Goal: Task Accomplishment & Management: Complete application form

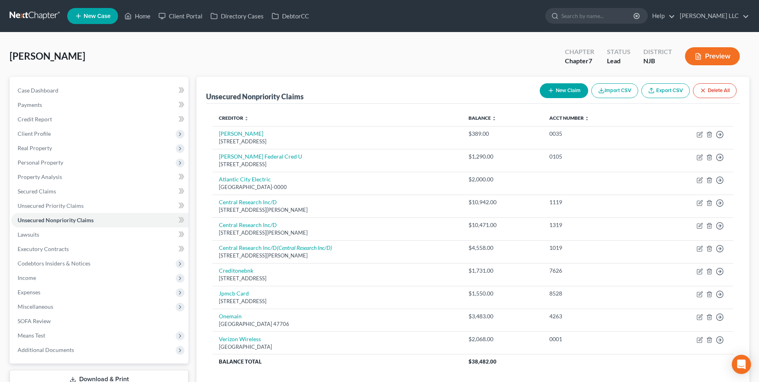
click at [34, 16] on link at bounding box center [35, 16] width 51 height 14
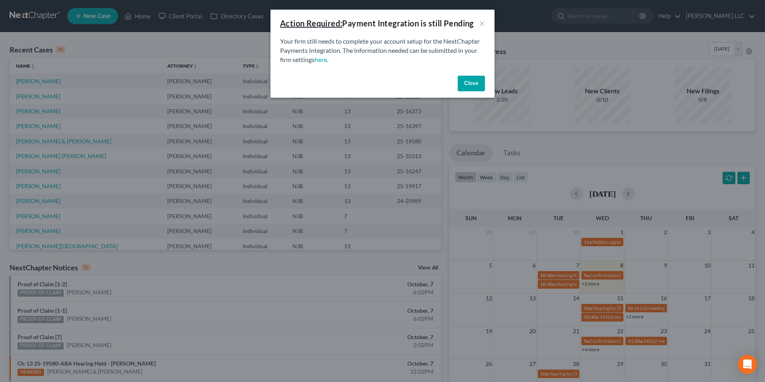
click at [469, 86] on button "Close" at bounding box center [471, 84] width 27 height 16
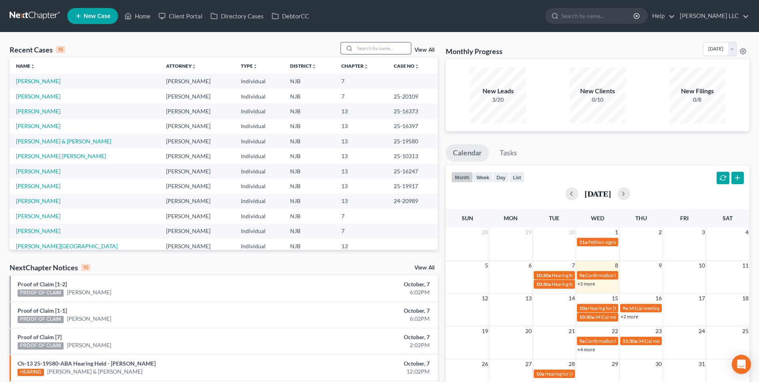
click at [374, 47] on input "search" at bounding box center [383, 48] width 56 height 12
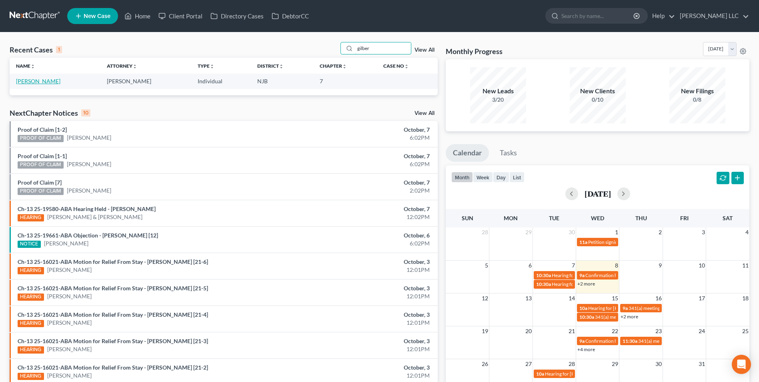
type input "gilber"
click at [50, 81] on link "[PERSON_NAME]" at bounding box center [38, 81] width 44 height 7
select select "4"
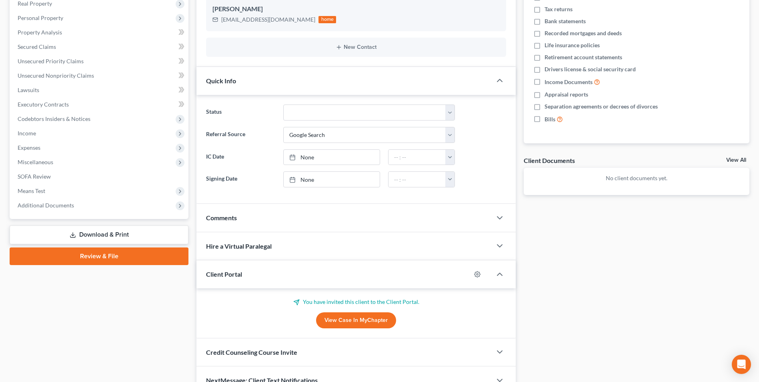
scroll to position [160, 0]
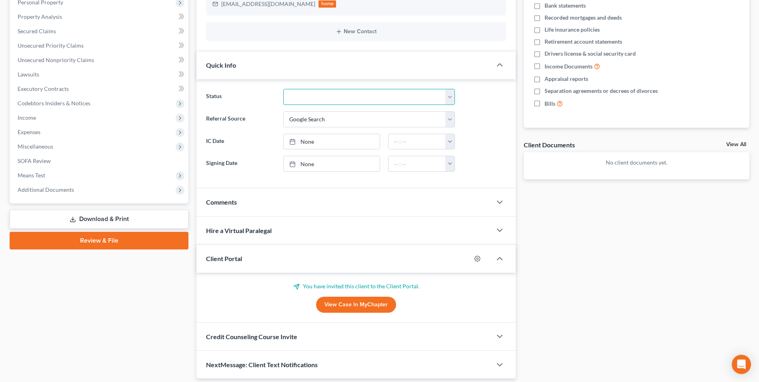
click at [330, 100] on select "Discharged Discharged & Reported Discharge Litigation Dismissal Notice Dismisse…" at bounding box center [369, 97] width 172 height 16
select select "9"
click at [283, 89] on select "Discharged Discharged & Reported Discharge Litigation Dismissal Notice Dismisse…" at bounding box center [369, 97] width 172 height 16
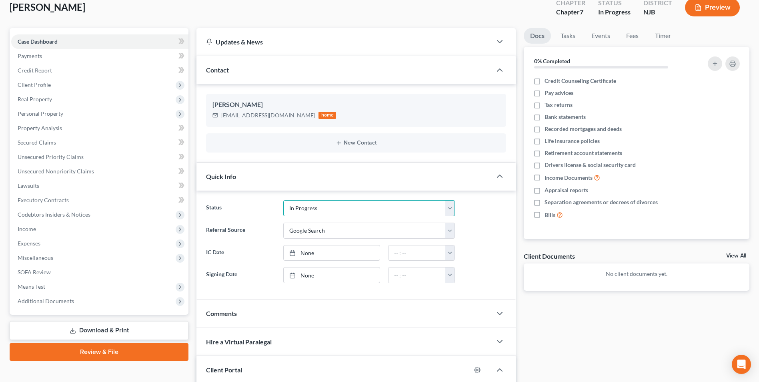
scroll to position [40, 0]
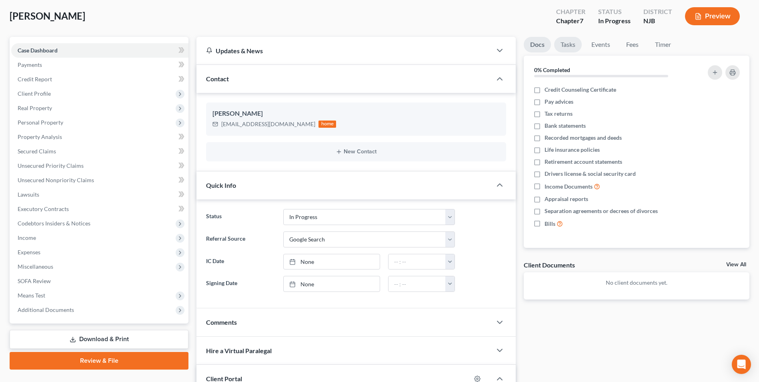
click at [571, 43] on link "Tasks" at bounding box center [568, 45] width 28 height 16
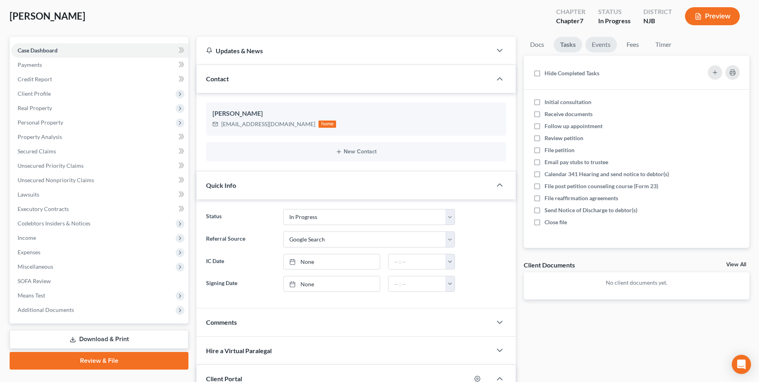
click at [591, 46] on link "Events" at bounding box center [602, 45] width 32 height 16
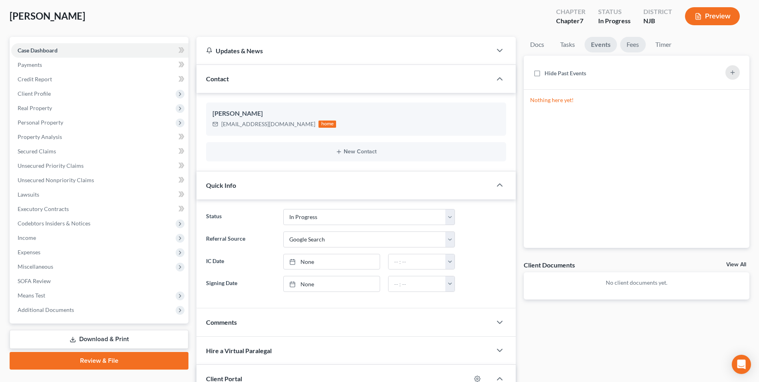
click at [634, 42] on link "Fees" at bounding box center [634, 45] width 26 height 16
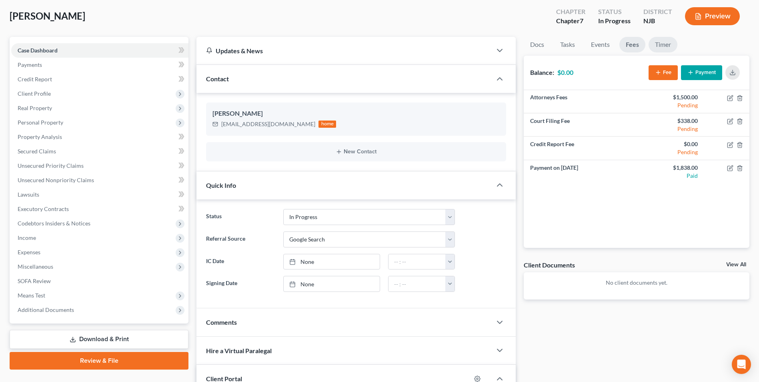
click at [663, 45] on link "Timer" at bounding box center [663, 45] width 29 height 16
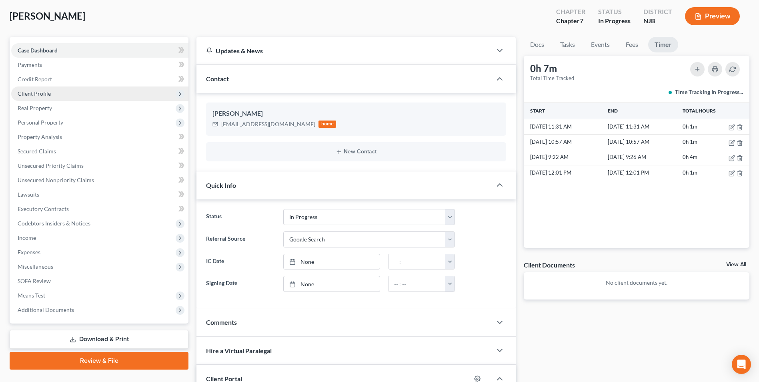
click at [43, 94] on span "Client Profile" at bounding box center [34, 93] width 33 height 7
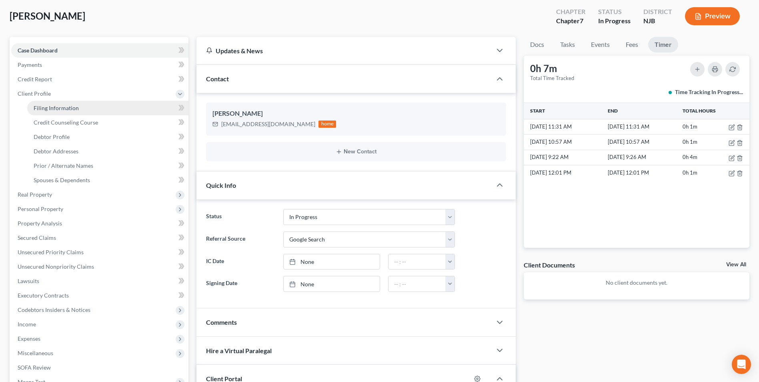
click at [49, 108] on span "Filing Information" at bounding box center [56, 107] width 45 height 7
select select "1"
select select "0"
select select "33"
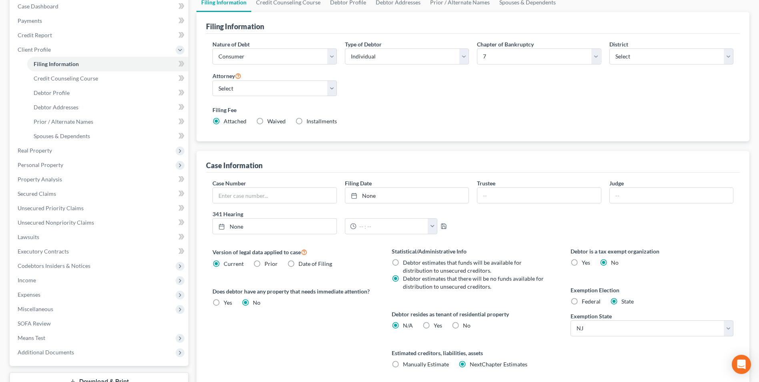
scroll to position [146, 0]
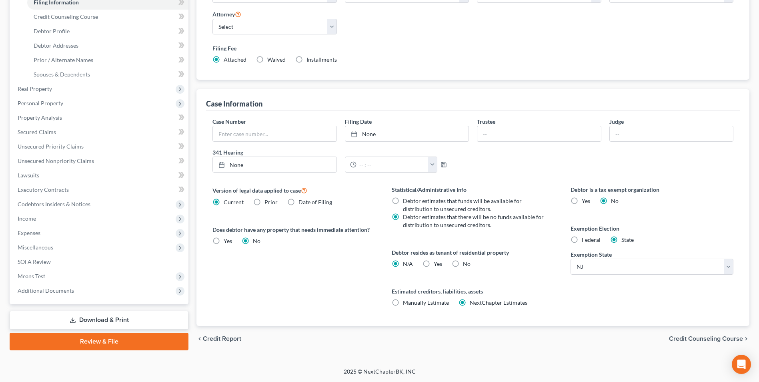
click at [582, 242] on label "Federal" at bounding box center [591, 240] width 19 height 8
click at [585, 241] on input "Federal" at bounding box center [587, 238] width 5 height 5
radio input "true"
radio input "false"
click at [701, 335] on span "Credit Counseling Course" at bounding box center [706, 338] width 74 height 6
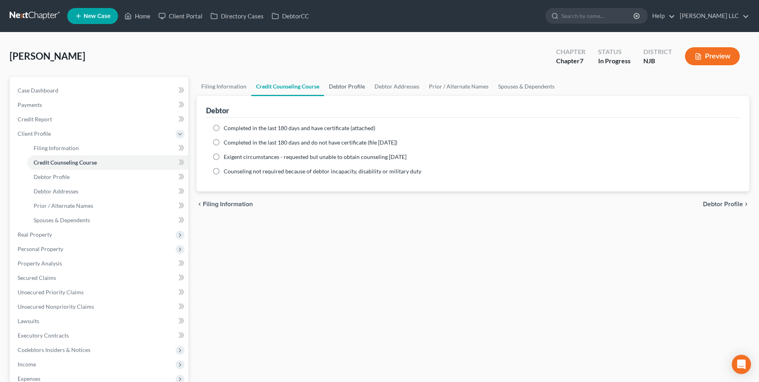
click at [337, 87] on link "Debtor Profile" at bounding box center [347, 86] width 46 height 19
select select "0"
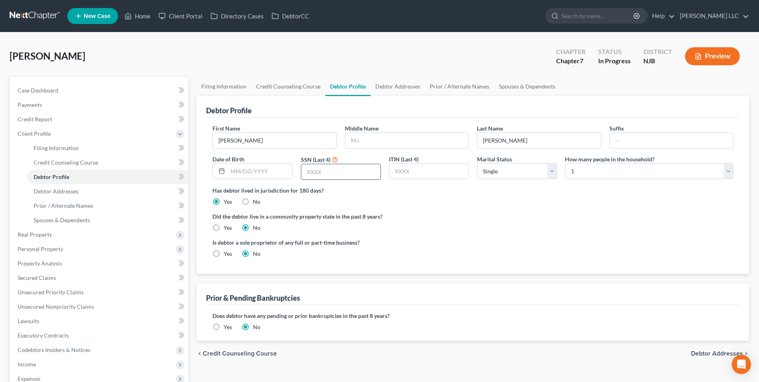
click at [328, 174] on input "text" at bounding box center [340, 171] width 79 height 15
type input "8430"
click at [707, 354] on span "Debtor Addresses" at bounding box center [717, 353] width 52 height 6
select select "0"
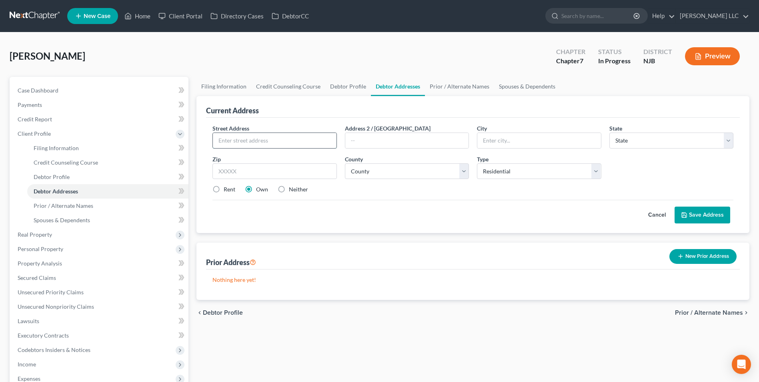
click at [263, 140] on input "text" at bounding box center [274, 140] width 123 height 15
type input "[STREET_ADDRESS][PERSON_NAME]"
type input "Apt e10"
type input "08721"
type input "[GEOGRAPHIC_DATA]"
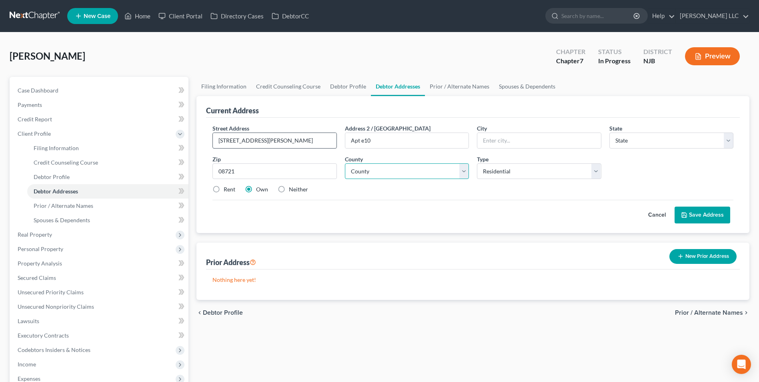
select select "33"
click at [419, 171] on select "County [GEOGRAPHIC_DATA] [GEOGRAPHIC_DATA] [GEOGRAPHIC_DATA] [GEOGRAPHIC_DATA] …" at bounding box center [407, 171] width 124 height 16
select select "14"
click at [345, 163] on select "County [GEOGRAPHIC_DATA] [GEOGRAPHIC_DATA] [GEOGRAPHIC_DATA] [GEOGRAPHIC_DATA] …" at bounding box center [407, 171] width 124 height 16
click at [224, 188] on label "Rent" at bounding box center [230, 189] width 12 height 8
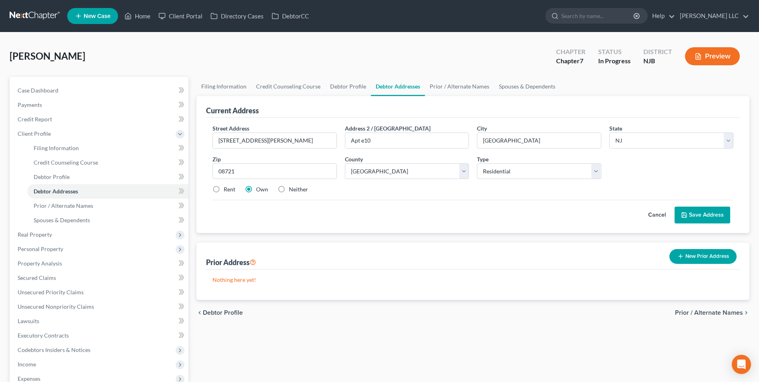
click at [227, 188] on input "Rent" at bounding box center [229, 187] width 5 height 5
radio input "true"
click at [706, 213] on button "Save Address" at bounding box center [703, 215] width 56 height 17
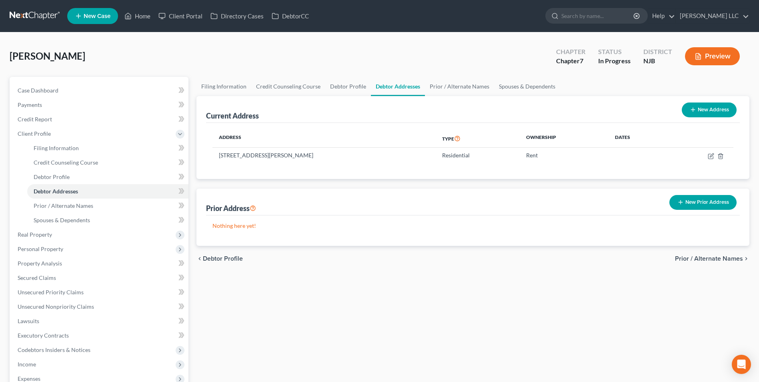
click at [701, 258] on span "Prior / Alternate Names" at bounding box center [709, 258] width 68 height 6
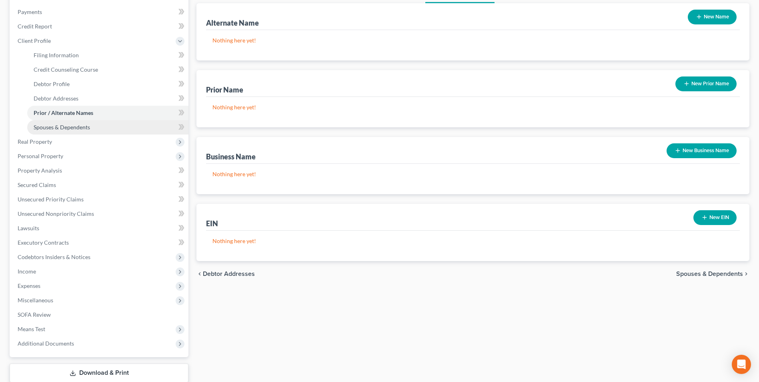
scroll to position [80, 0]
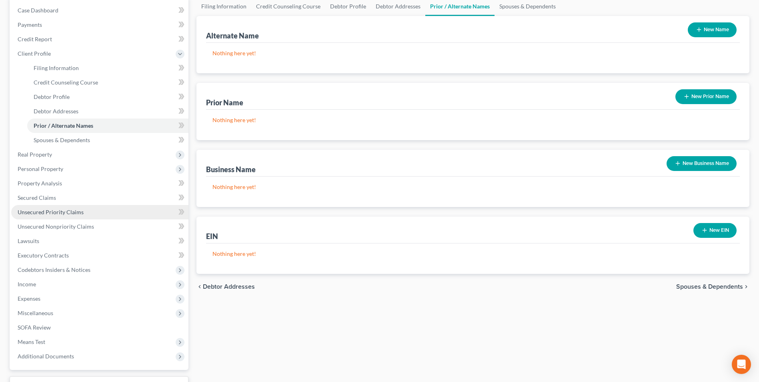
click at [68, 213] on span "Unsecured Priority Claims" at bounding box center [51, 212] width 66 height 7
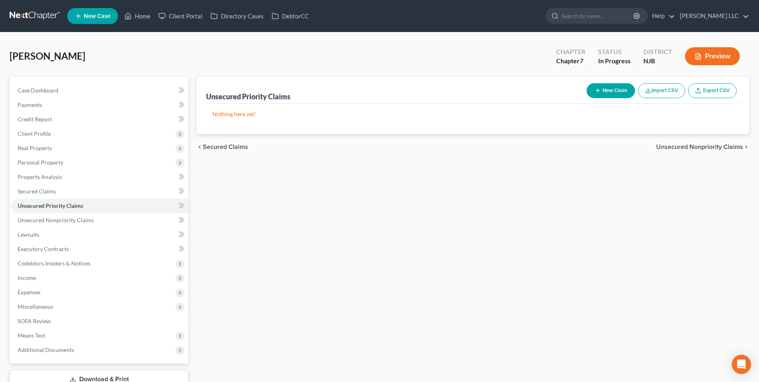
click at [606, 87] on button "New Claim" at bounding box center [611, 90] width 48 height 15
select select "0"
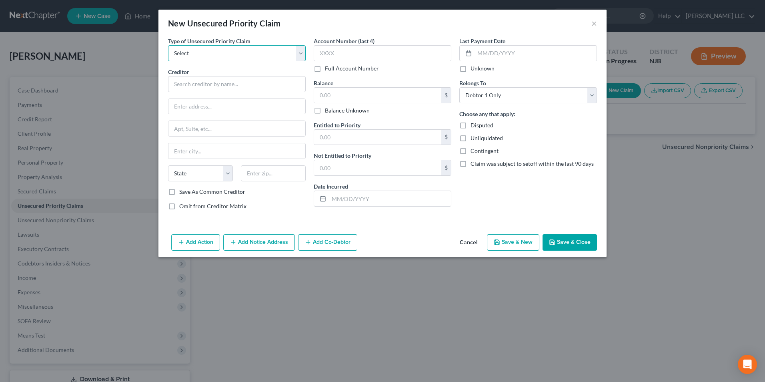
click at [236, 56] on select "Select Taxes & Other Government Units Domestic Support Obligations Extensions o…" at bounding box center [237, 53] width 138 height 16
select select "0"
click at [168, 45] on select "Select Taxes & Other Government Units Domestic Support Obligations Extensions o…" at bounding box center [237, 53] width 138 height 16
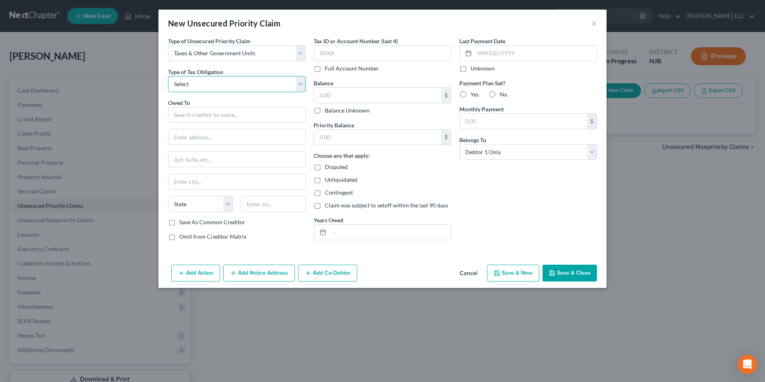
click at [221, 86] on select "Select Federal City State Franchise Tax Board Other" at bounding box center [237, 84] width 138 height 16
select select "0"
click at [168, 76] on select "Select Federal City State Franchise Tax Board Other" at bounding box center [237, 84] width 138 height 16
click at [221, 118] on input "text" at bounding box center [237, 115] width 138 height 16
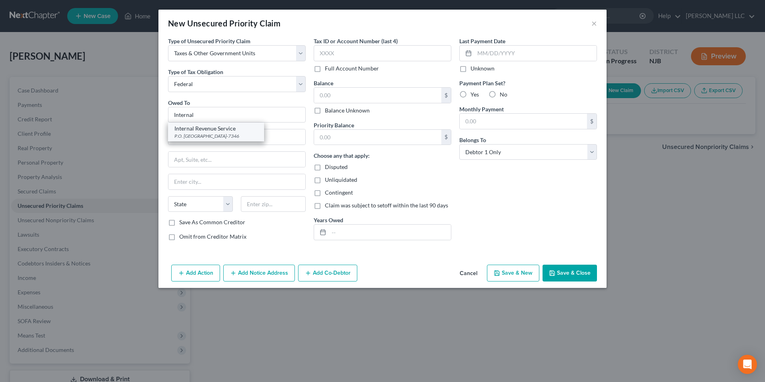
click at [211, 129] on div "Internal Revenue Service" at bounding box center [216, 129] width 83 height 8
type input "Internal Revenue Service"
type input "P.O. Box 7346"
type input "[GEOGRAPHIC_DATA]"
select select "39"
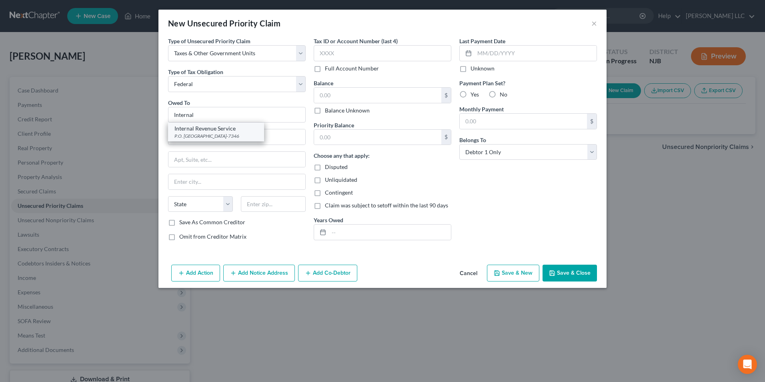
type input "19101-7346"
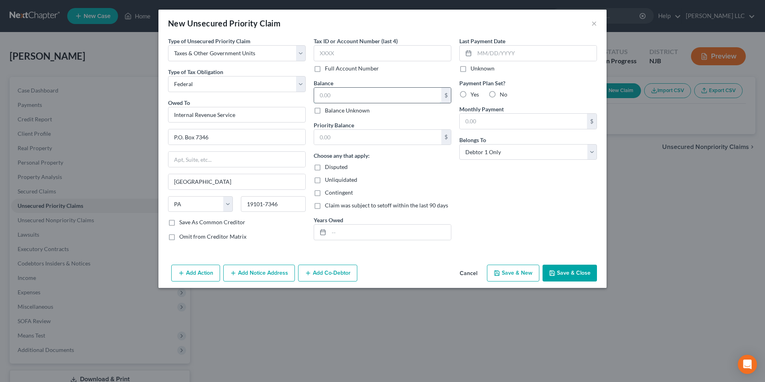
click at [350, 97] on input "text" at bounding box center [377, 95] width 127 height 15
type input "1,855"
click at [344, 238] on input "text" at bounding box center [390, 232] width 122 height 15
type input "2024"
click at [576, 275] on button "Save & Close" at bounding box center [570, 273] width 54 height 17
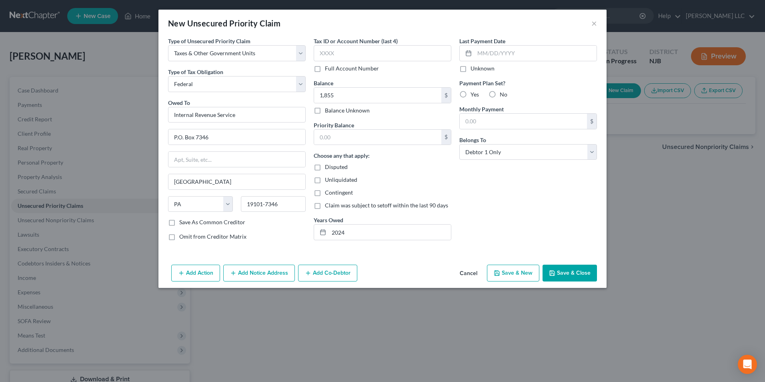
type input "1,855.00"
type input "0.00"
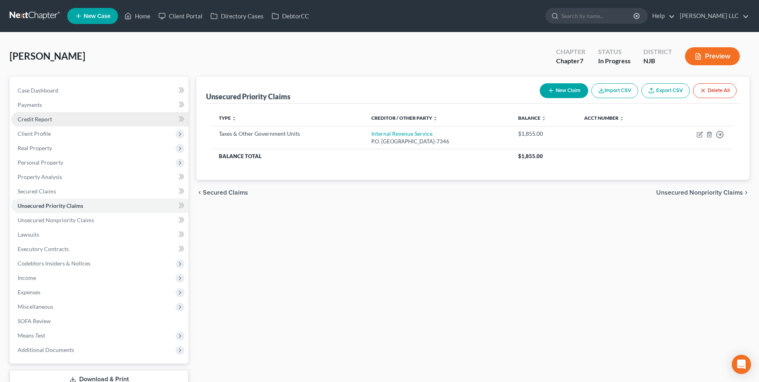
click at [58, 124] on link "Credit Report" at bounding box center [99, 119] width 177 height 14
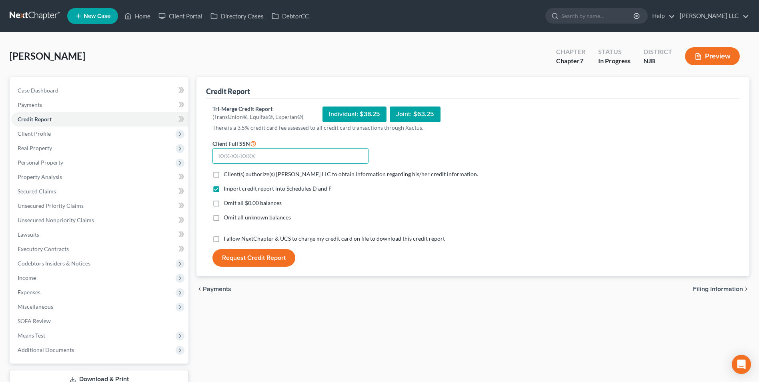
click at [228, 156] on input "text" at bounding box center [291, 156] width 156 height 16
type input "145-68-8430"
click at [224, 176] on label "Client(s) authorize(s) [PERSON_NAME] LLC to obtain information regarding his/he…" at bounding box center [351, 174] width 255 height 8
click at [227, 175] on input "Client(s) authorize(s) [PERSON_NAME] LLC to obtain information regarding his/he…" at bounding box center [229, 172] width 5 height 5
checkbox input "true"
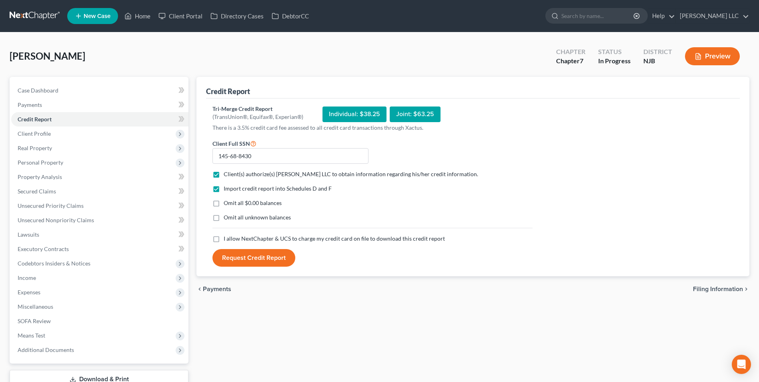
click at [224, 204] on label "Omit all $0.00 balances" at bounding box center [253, 203] width 58 height 8
click at [227, 204] on input "Omit all $0.00 balances" at bounding box center [229, 201] width 5 height 5
checkbox input "true"
click at [224, 239] on label "I allow NextChapter & UCS to charge my credit card on file to download this cre…" at bounding box center [334, 239] width 221 height 8
click at [227, 239] on input "I allow NextChapter & UCS to charge my credit card on file to download this cre…" at bounding box center [229, 237] width 5 height 5
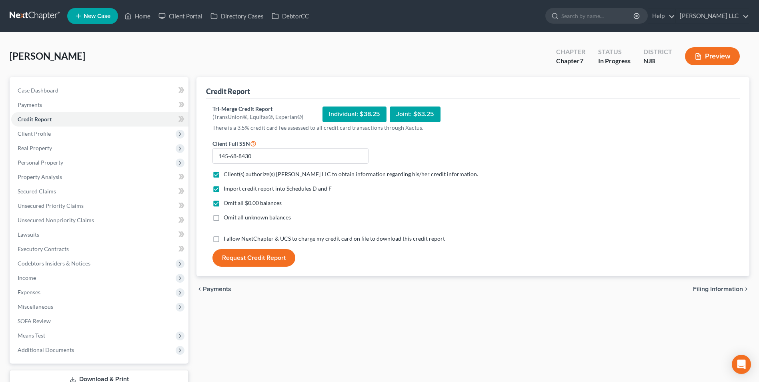
checkbox input "true"
click at [248, 260] on button "Request Credit Report" at bounding box center [254, 258] width 83 height 18
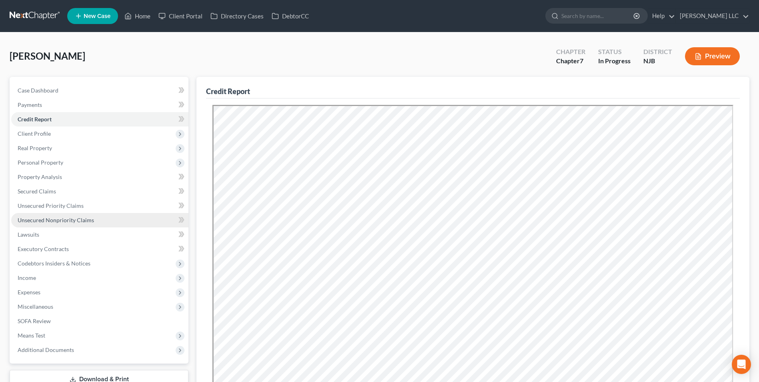
click at [58, 221] on span "Unsecured Nonpriority Claims" at bounding box center [56, 220] width 76 height 7
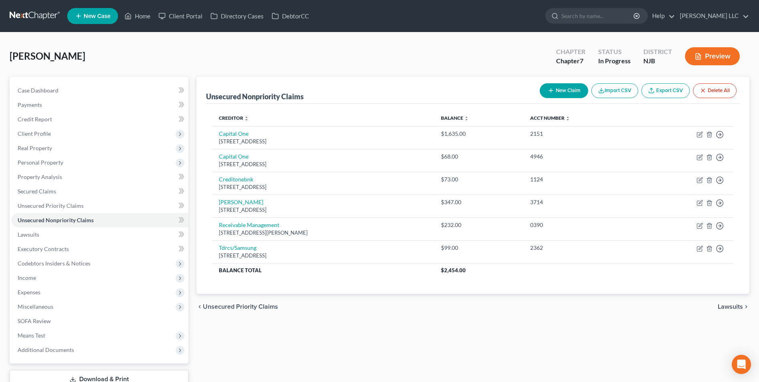
click at [226, 307] on span "Unsecured Priority Claims" at bounding box center [240, 306] width 75 height 6
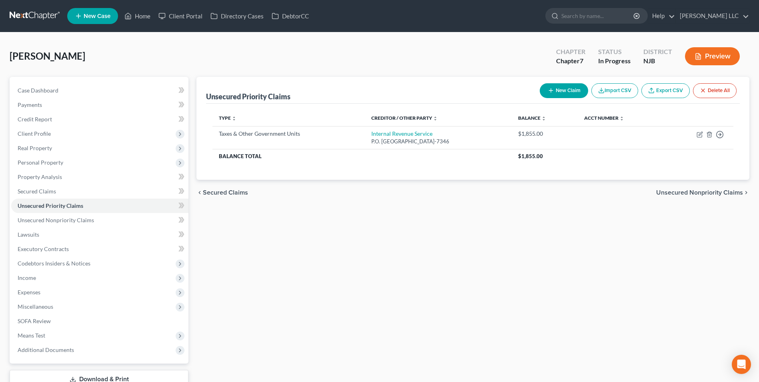
click at [229, 195] on span "Secured Claims" at bounding box center [225, 192] width 45 height 6
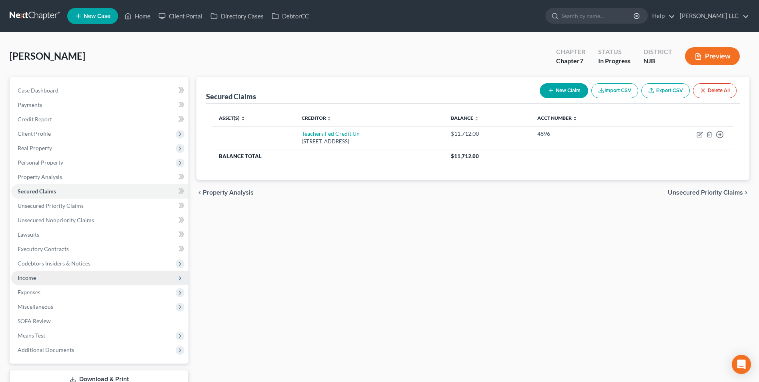
click at [87, 276] on span "Income" at bounding box center [99, 278] width 177 height 14
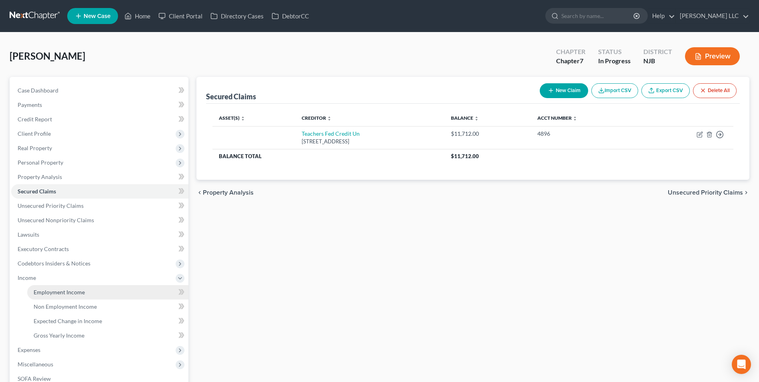
click at [52, 292] on span "Employment Income" at bounding box center [59, 292] width 51 height 7
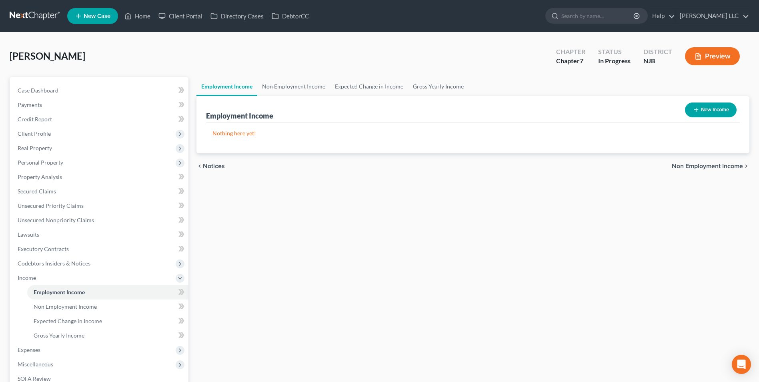
click at [694, 110] on icon "button" at bounding box center [696, 109] width 6 height 6
select select "0"
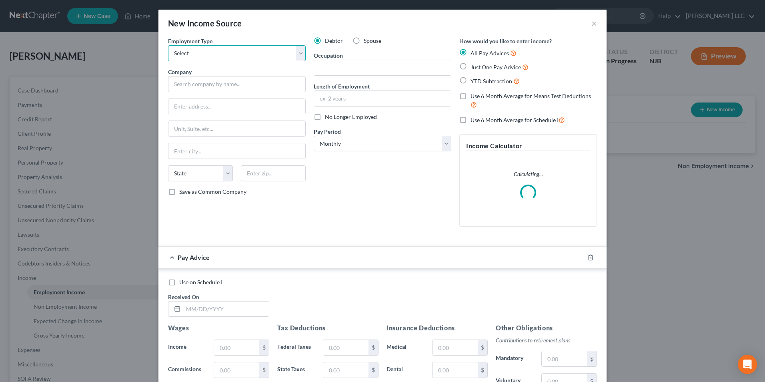
click at [247, 54] on select "Select Full or [DEMOGRAPHIC_DATA] Employment Self Employment" at bounding box center [237, 53] width 138 height 16
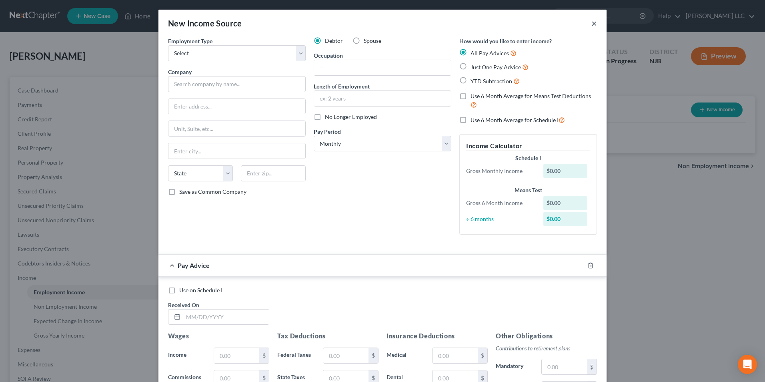
click at [592, 22] on button "×" at bounding box center [595, 23] width 6 height 10
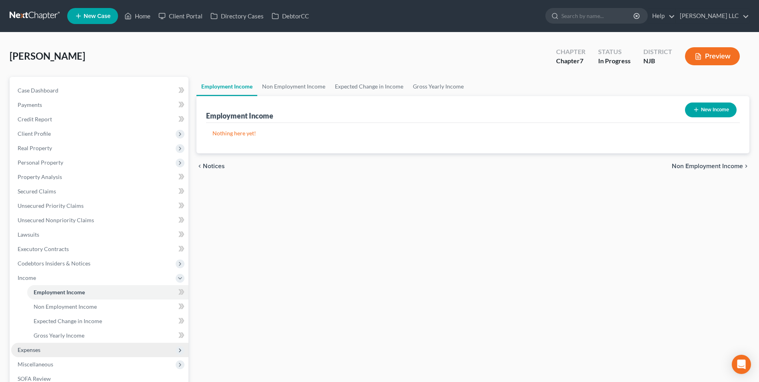
click at [79, 351] on span "Expenses" at bounding box center [99, 350] width 177 height 14
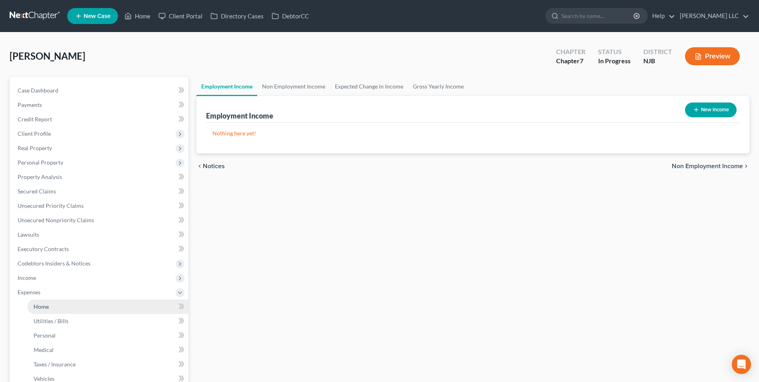
click at [58, 310] on link "Home" at bounding box center [107, 306] width 161 height 14
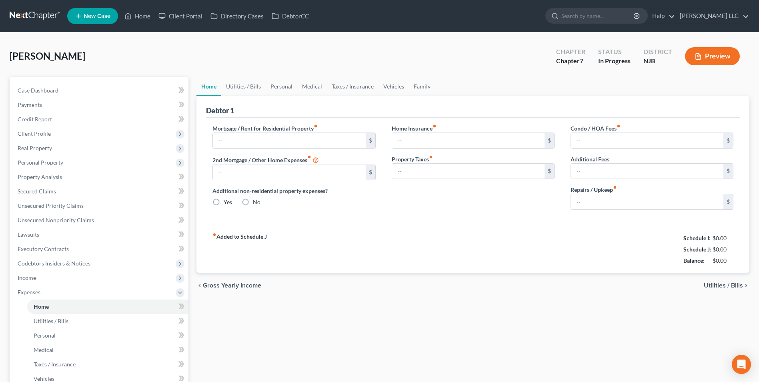
type input "0.00"
radio input "true"
type input "0.00"
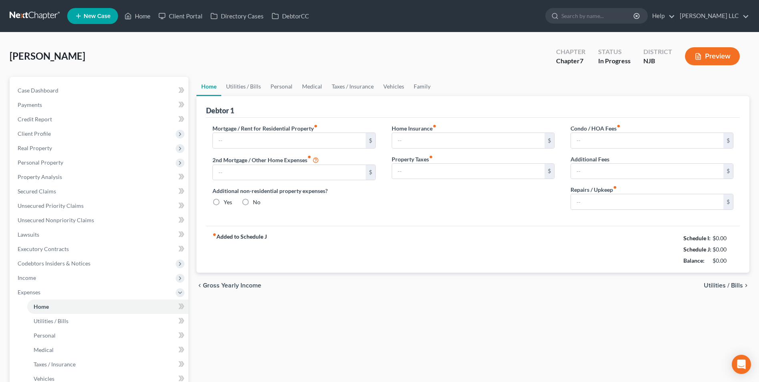
type input "0.00"
click at [275, 143] on input "text" at bounding box center [289, 140] width 153 height 15
type input "1,100"
type input "50"
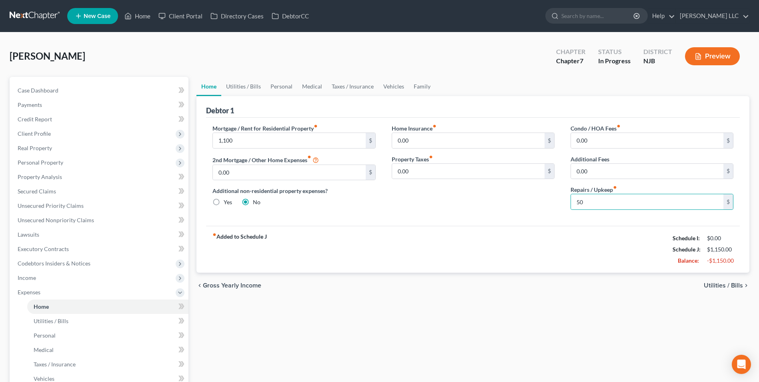
click at [732, 285] on span "Utilities / Bills" at bounding box center [723, 285] width 39 height 6
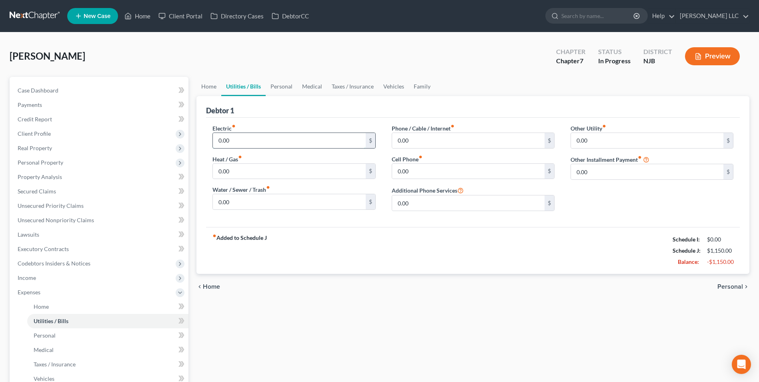
click at [217, 139] on input "0.00" at bounding box center [289, 140] width 153 height 15
type input "80"
click at [729, 285] on span "Personal" at bounding box center [731, 286] width 26 height 6
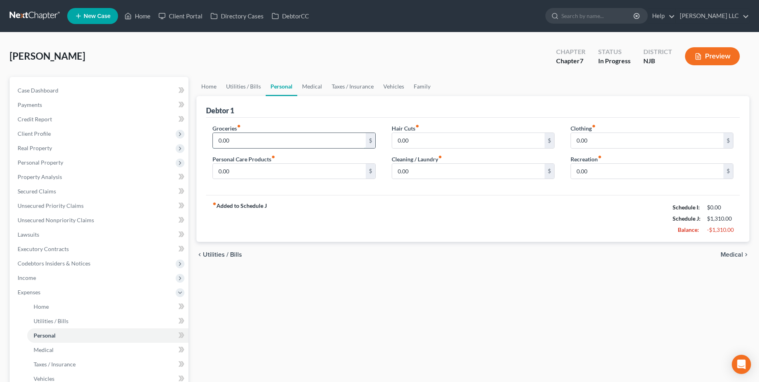
click at [236, 139] on input "0.00" at bounding box center [289, 140] width 153 height 15
type input "500"
type input "45"
click at [215, 172] on input "0.00" at bounding box center [289, 171] width 153 height 15
type input "50"
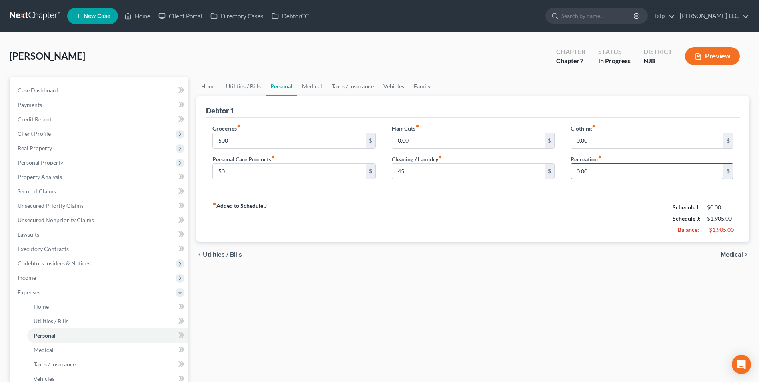
click at [573, 169] on input "0.00" at bounding box center [647, 171] width 153 height 15
type input "50"
drag, startPoint x: 513, startPoint y: 308, endPoint x: 517, endPoint y: 294, distance: 14.2
click at [512, 306] on div "Home Utilities / Bills Personal Medical Taxes / Insurance Vehicles Family Debto…" at bounding box center [473, 294] width 561 height 434
click at [735, 254] on span "Medical" at bounding box center [732, 254] width 22 height 6
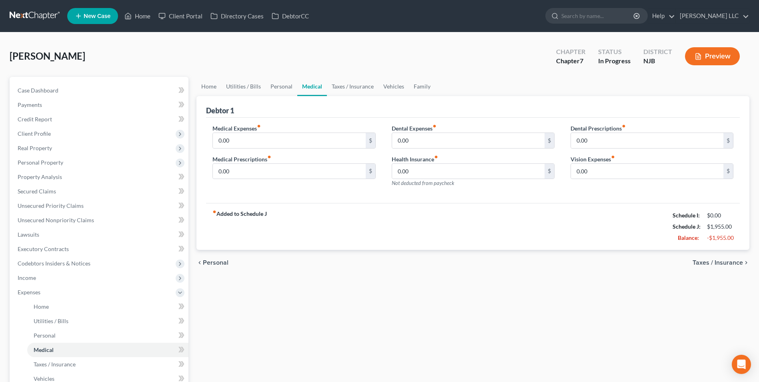
drag, startPoint x: 727, startPoint y: 262, endPoint x: 715, endPoint y: 262, distance: 12.8
click at [727, 262] on span "Taxes / Insurance" at bounding box center [718, 262] width 50 height 6
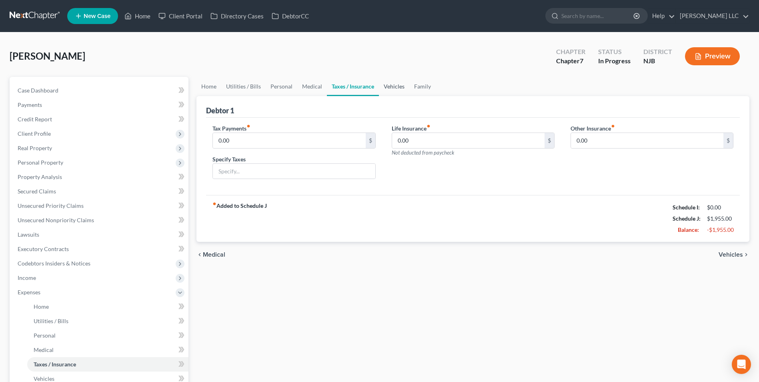
click at [397, 84] on link "Vehicles" at bounding box center [394, 86] width 30 height 19
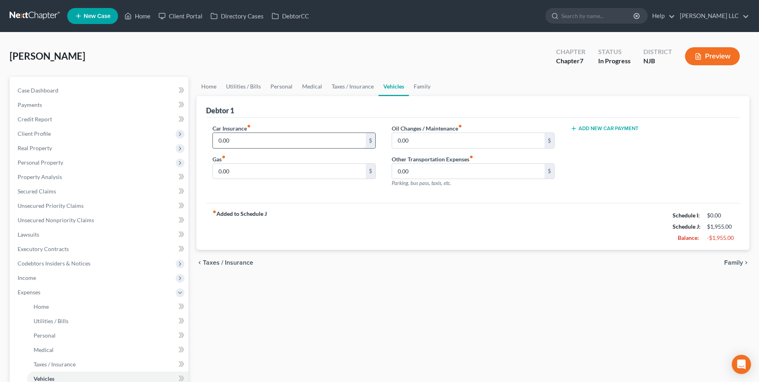
click at [217, 143] on input "0.00" at bounding box center [289, 140] width 153 height 15
type input "1"
type input "100.00"
click at [51, 219] on span "Unsecured Nonpriority Claims" at bounding box center [56, 220] width 76 height 7
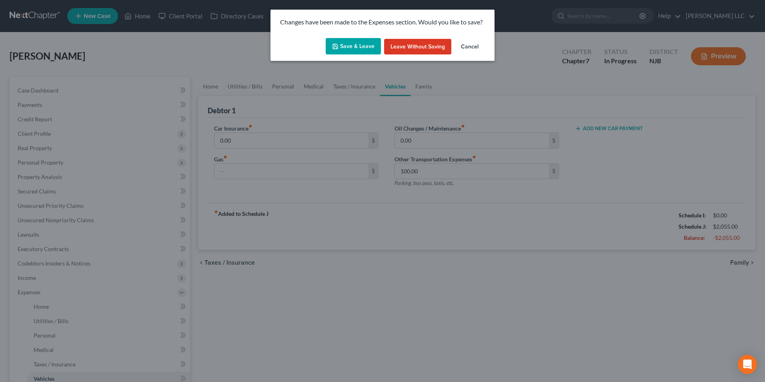
click at [369, 35] on div "Save & Leave Leave without Saving Cancel" at bounding box center [383, 48] width 224 height 26
click at [352, 47] on button "Save & Leave" at bounding box center [353, 46] width 55 height 17
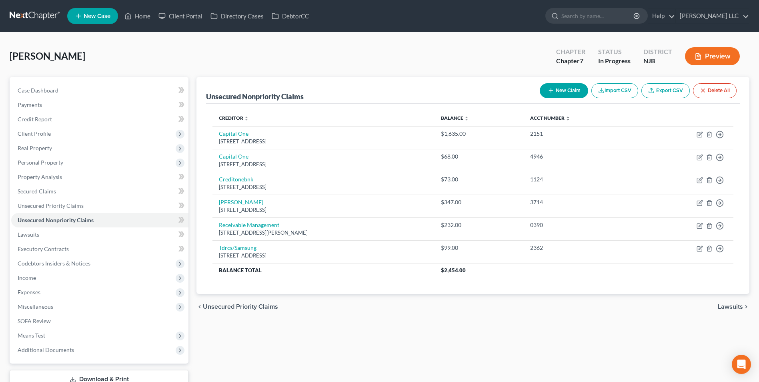
click at [553, 87] on button "New Claim" at bounding box center [564, 90] width 48 height 15
select select "0"
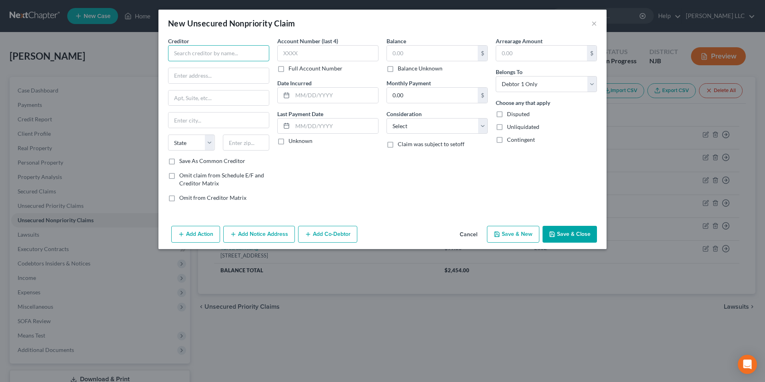
click at [181, 54] on input "text" at bounding box center [218, 53] width 101 height 16
click at [198, 69] on div "atlantic Shorte Surgical" at bounding box center [216, 67] width 83 height 8
type input "atlantic Shorte Surgical"
type input "[STREET_ADDRESS]"
type input "Brick"
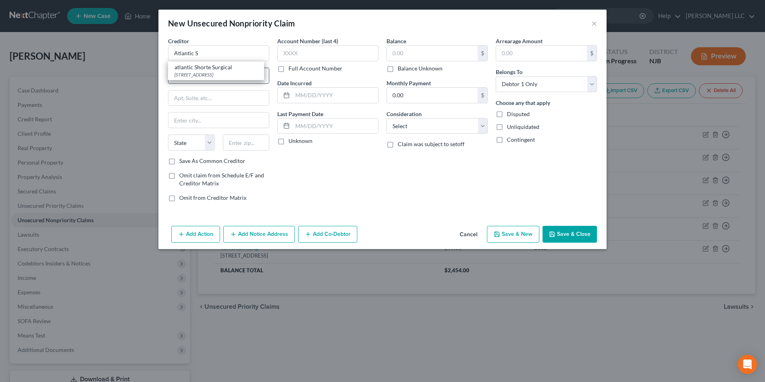
select select "33"
type input "08723-0000"
click at [208, 54] on input "atlantic Shorte Surgical" at bounding box center [218, 53] width 101 height 16
type input "atlantic Shore Surgical"
click at [412, 49] on input "text" at bounding box center [432, 53] width 91 height 15
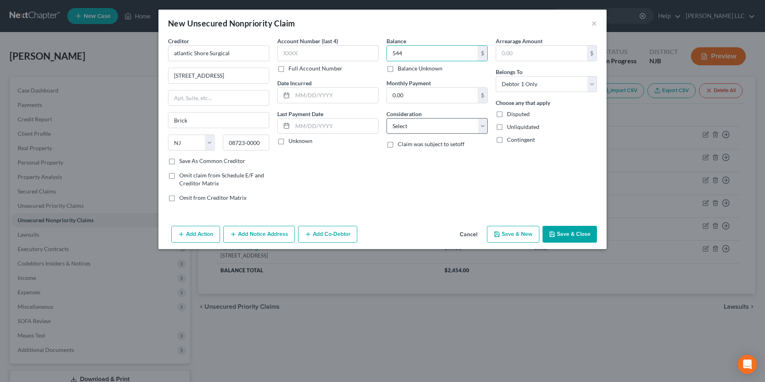
type input "544"
click at [424, 124] on select "Select Cable / Satellite Services Collection Agency Credit Card Debt Debt Couns…" at bounding box center [437, 126] width 101 height 16
select select "9"
click at [387, 118] on select "Select Cable / Satellite Services Collection Agency Credit Card Debt Debt Couns…" at bounding box center [437, 126] width 101 height 16
click at [577, 234] on button "Save & Close" at bounding box center [570, 234] width 54 height 17
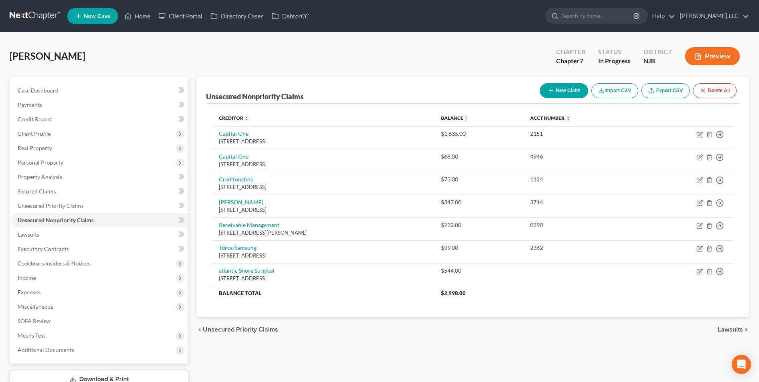
click at [559, 92] on button "New Claim" at bounding box center [564, 90] width 48 height 15
select select "0"
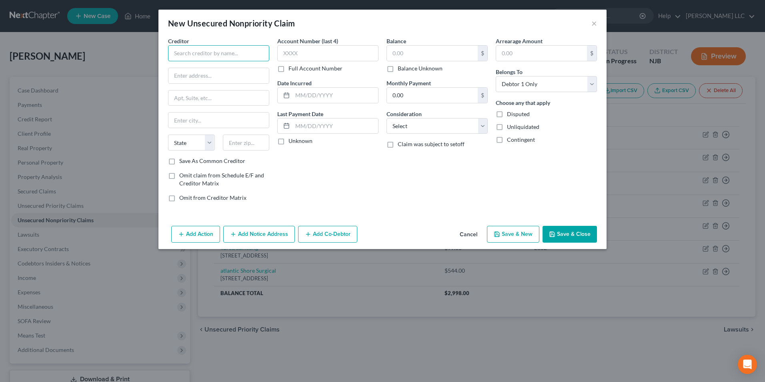
click at [203, 55] on input "text" at bounding box center [218, 53] width 101 height 16
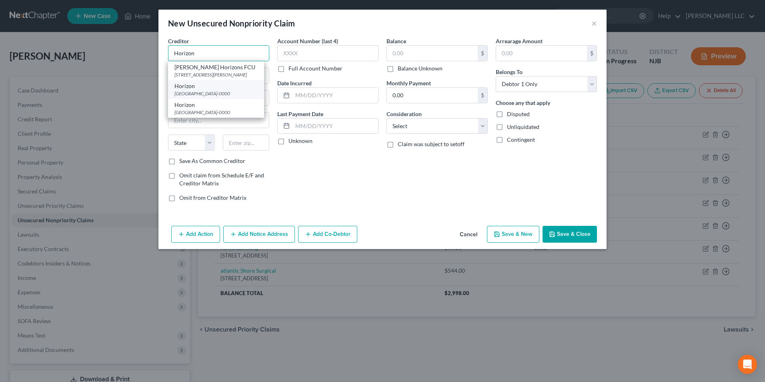
type input "Horizon"
click at [203, 90] on div "Horizon" at bounding box center [216, 86] width 83 height 8
type input "PO Box 247"
type input "[GEOGRAPHIC_DATA]"
select select "33"
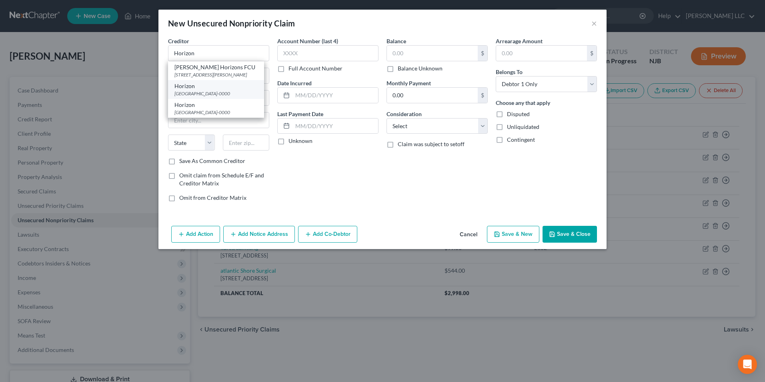
type input "07101-0000"
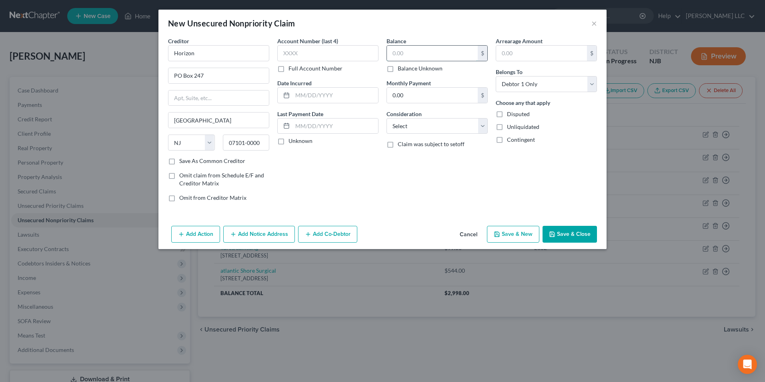
click at [397, 54] on input "text" at bounding box center [432, 53] width 91 height 15
type input "554"
click at [414, 125] on select "Select Cable / Satellite Services Collection Agency Credit Card Debt Debt Couns…" at bounding box center [437, 126] width 101 height 16
select select "9"
click at [387, 118] on select "Select Cable / Satellite Services Collection Agency Credit Card Debt Debt Couns…" at bounding box center [437, 126] width 101 height 16
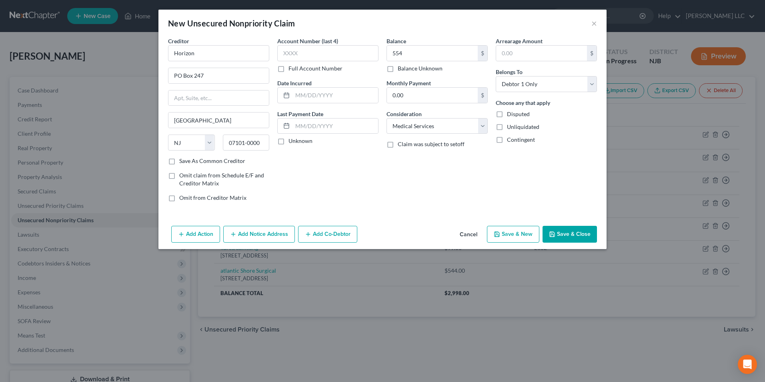
click at [564, 234] on button "Save & Close" at bounding box center [570, 234] width 54 height 17
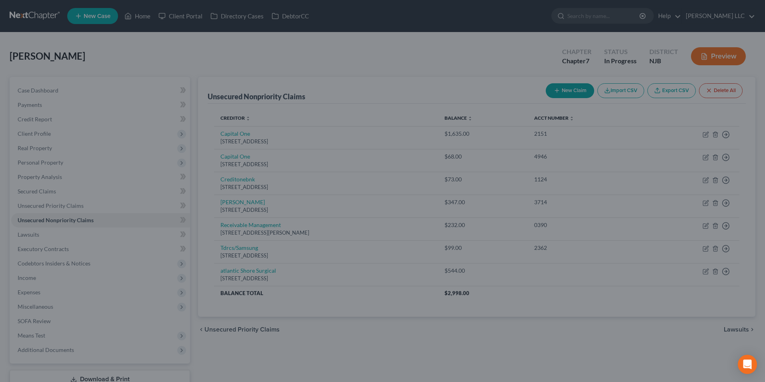
type input "554.00"
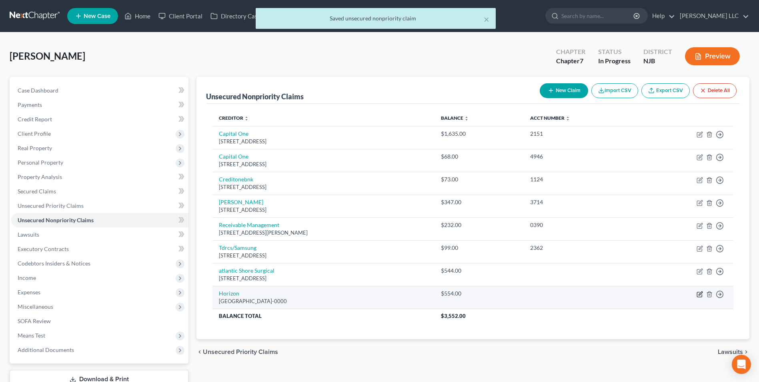
click at [699, 295] on icon "button" at bounding box center [701, 293] width 4 height 4
select select "33"
select select "9"
select select "0"
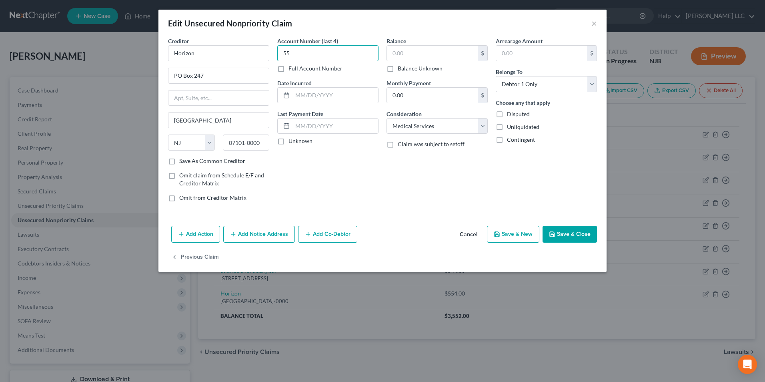
type input "5"
click at [422, 55] on input "text" at bounding box center [432, 53] width 91 height 15
type input "498"
click at [520, 236] on button "Save & New" at bounding box center [513, 234] width 52 height 17
select select "0"
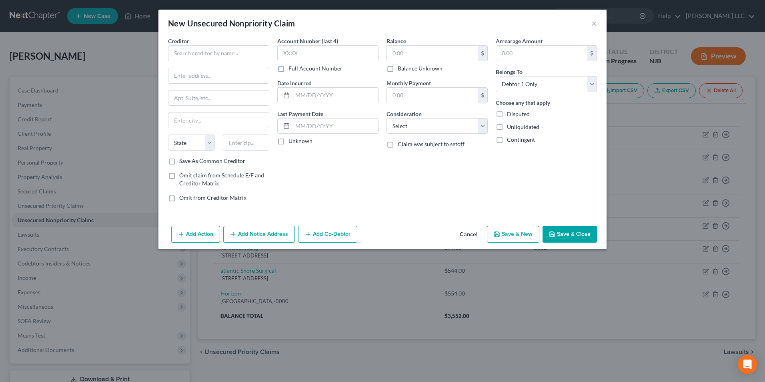
type input "498.00"
type input "0"
click at [203, 54] on input "text" at bounding box center [218, 53] width 101 height 16
type input "Envision"
click at [207, 76] on div "[GEOGRAPHIC_DATA]-0000" at bounding box center [216, 74] width 83 height 7
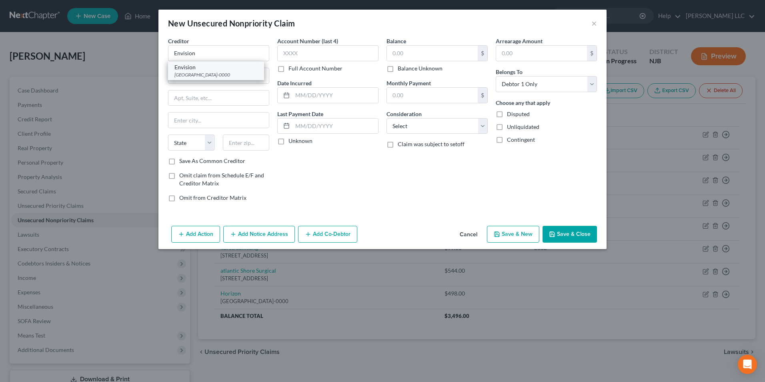
type input "PO Box 7418"
type input "[GEOGRAPHIC_DATA]"
select select "39"
type input "19101-0000"
click at [400, 56] on input "text" at bounding box center [432, 53] width 91 height 15
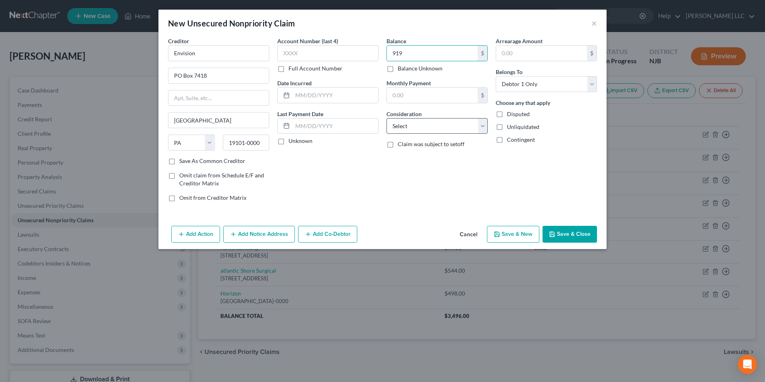
type input "919"
click at [421, 129] on select "Select Cable / Satellite Services Collection Agency Credit Card Debt Debt Couns…" at bounding box center [437, 126] width 101 height 16
select select "9"
click at [387, 118] on select "Select Cable / Satellite Services Collection Agency Credit Card Debt Debt Couns…" at bounding box center [437, 126] width 101 height 16
click at [311, 183] on div "Account Number (last 4) Full Account Number Date Incurred Last Payment Date Unk…" at bounding box center [327, 122] width 109 height 171
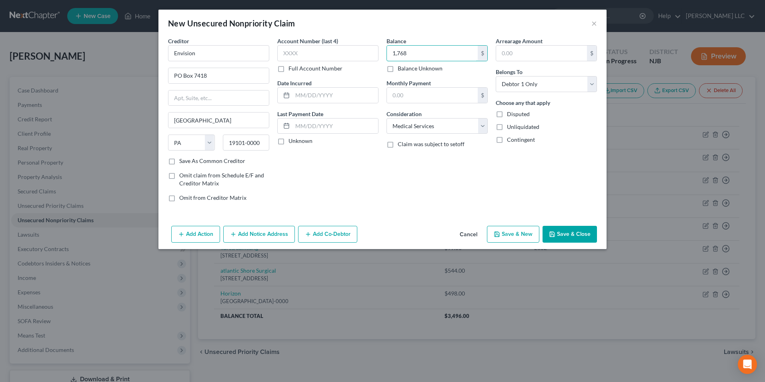
type input "1,768"
click at [508, 232] on button "Save & New" at bounding box center [513, 234] width 52 height 17
select select "0"
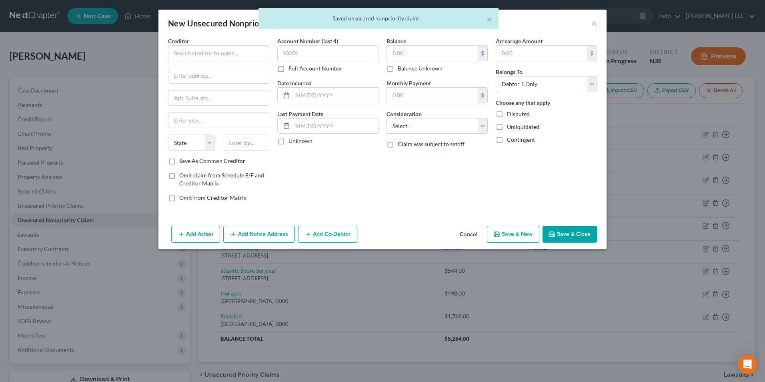
type input "1,768.00"
type input "0.00"
click at [206, 52] on input "text" at bounding box center [218, 53] width 101 height 16
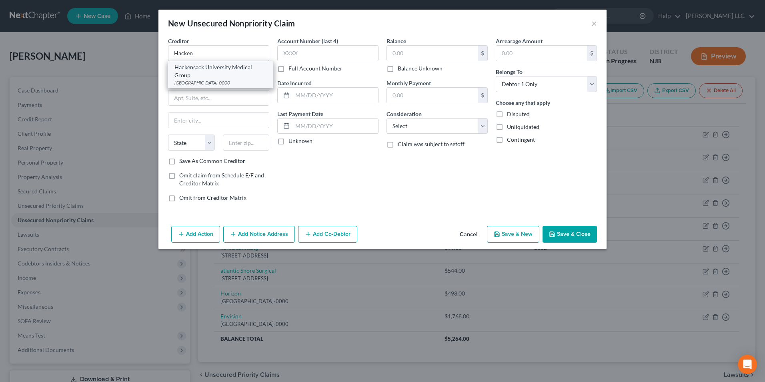
click at [203, 69] on div "Hackensack University Medical Group" at bounding box center [221, 71] width 92 height 16
type input "Hackensack University Medical Group"
type input "PO Box 48339"
type input "[GEOGRAPHIC_DATA]"
select select "33"
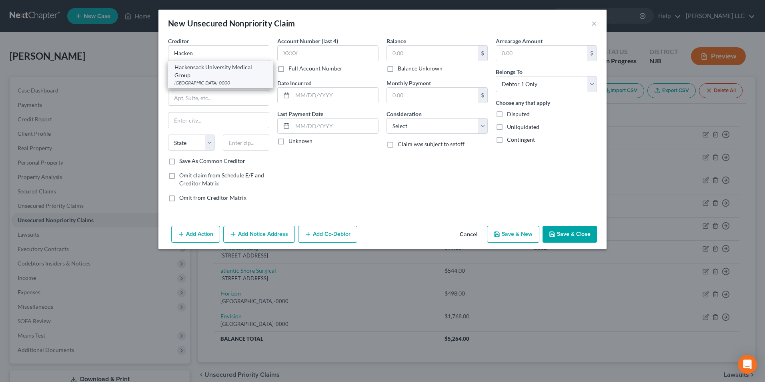
type input "07101-0000"
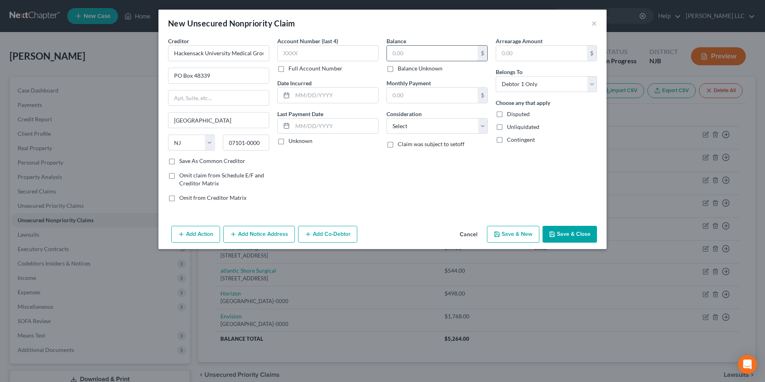
click at [410, 51] on input "text" at bounding box center [432, 53] width 91 height 15
type input "415"
click at [433, 125] on select "Select Cable / Satellite Services Collection Agency Credit Card Debt Debt Couns…" at bounding box center [437, 126] width 101 height 16
select select "9"
click at [387, 118] on select "Select Cable / Satellite Services Collection Agency Credit Card Debt Debt Couns…" at bounding box center [437, 126] width 101 height 16
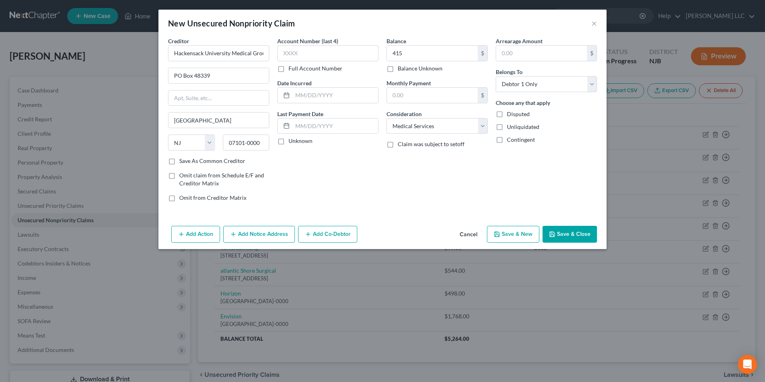
click at [522, 234] on button "Save & New" at bounding box center [513, 234] width 52 height 17
select select "0"
type input "415.00"
type input "0.00"
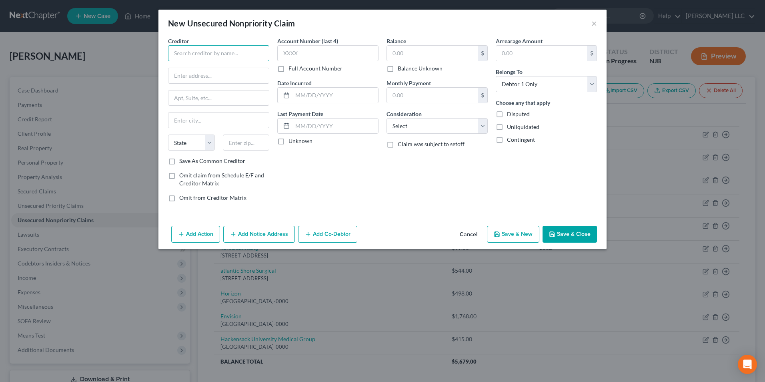
click at [217, 56] on input "text" at bounding box center [218, 53] width 101 height 16
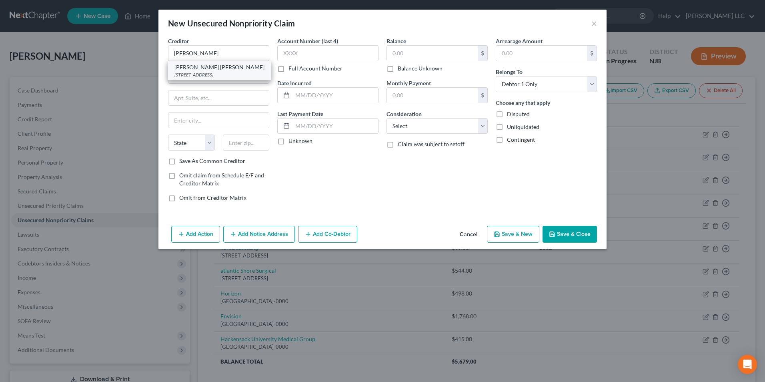
click at [219, 69] on div "[PERSON_NAME] [PERSON_NAME]" at bounding box center [220, 67] width 90 height 8
type input "[PERSON_NAME] [PERSON_NAME]"
type input "PO Box 15278"
type input "[GEOGRAPHIC_DATA]"
select select "33"
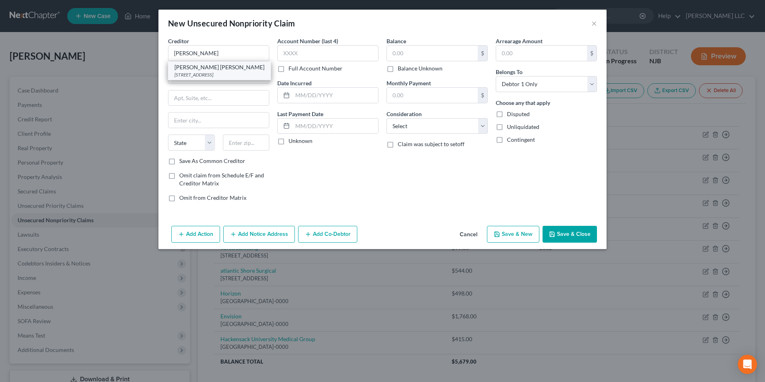
type input "07192-0000"
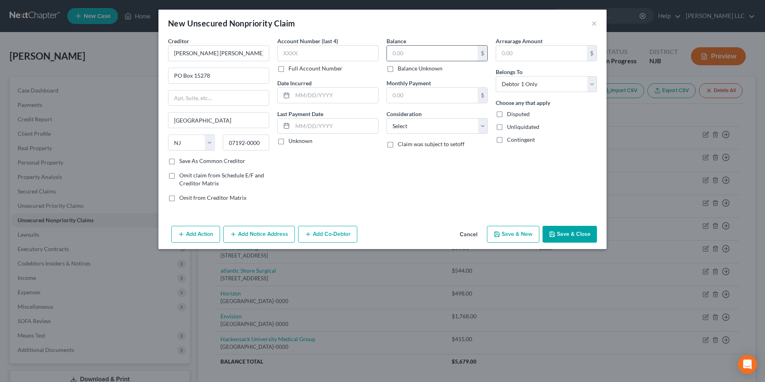
click at [398, 53] on input "text" at bounding box center [432, 53] width 91 height 15
type input "660"
click at [410, 123] on select "Select Cable / Satellite Services Collection Agency Credit Card Debt Debt Couns…" at bounding box center [437, 126] width 101 height 16
select select "9"
click at [387, 118] on select "Select Cable / Satellite Services Collection Agency Credit Card Debt Debt Couns…" at bounding box center [437, 126] width 101 height 16
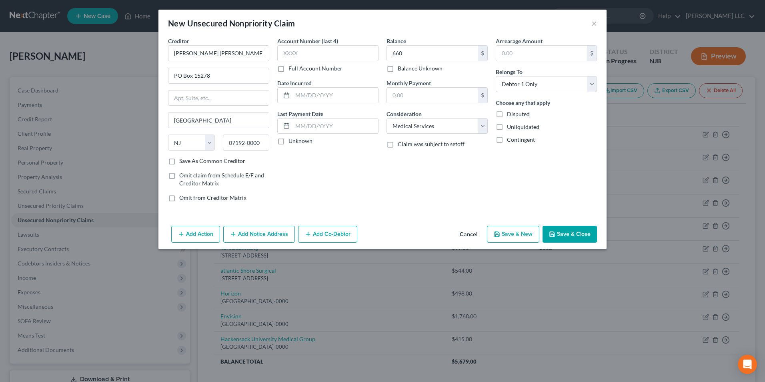
click at [513, 234] on button "Save & New" at bounding box center [513, 234] width 52 height 17
select select "0"
click at [594, 23] on button "×" at bounding box center [595, 23] width 6 height 10
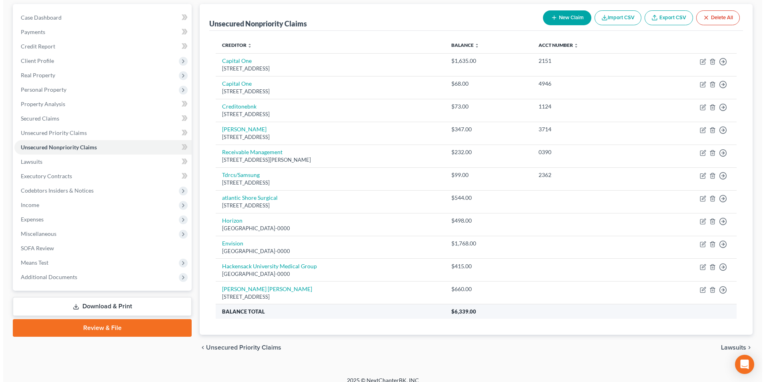
scroll to position [82, 0]
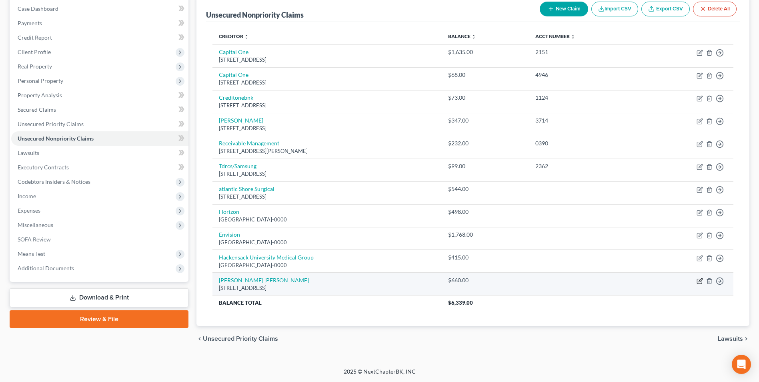
click at [701, 281] on icon "button" at bounding box center [701, 280] width 4 height 4
select select "33"
select select "9"
select select "0"
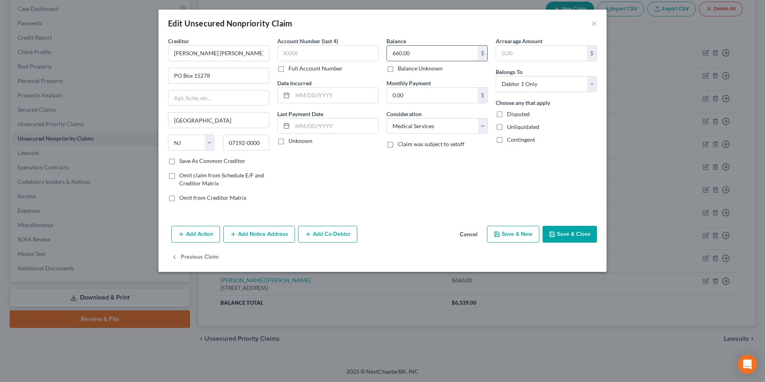
click at [394, 54] on input "660.00" at bounding box center [432, 53] width 91 height 15
drag, startPoint x: 392, startPoint y: 53, endPoint x: 413, endPoint y: 54, distance: 20.9
click at [413, 54] on input "1,810" at bounding box center [432, 53] width 91 height 15
type input "2,926"
click at [568, 235] on button "Save & Close" at bounding box center [570, 234] width 54 height 17
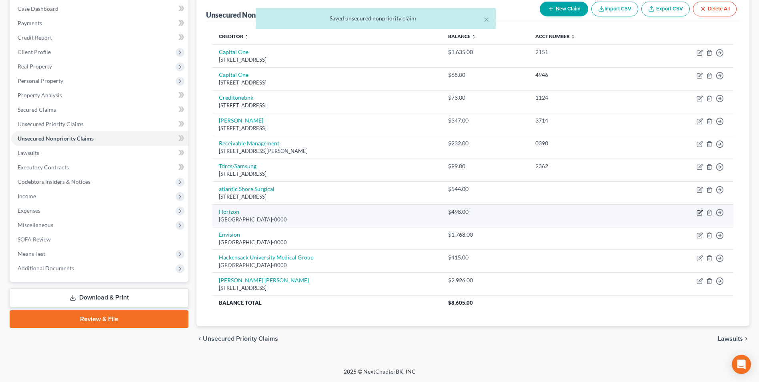
click at [698, 215] on icon "button" at bounding box center [699, 212] width 5 height 5
select select "33"
select select "9"
select select "0"
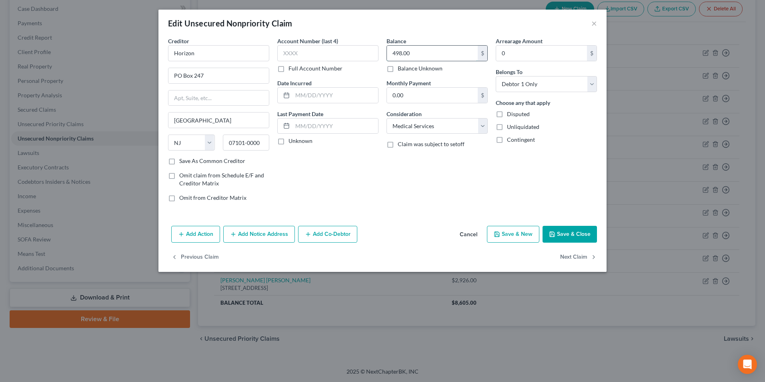
click at [395, 53] on input "498.00" at bounding box center [432, 53] width 91 height 15
type input "2,698.00"
click at [569, 234] on button "Save & Close" at bounding box center [570, 234] width 54 height 17
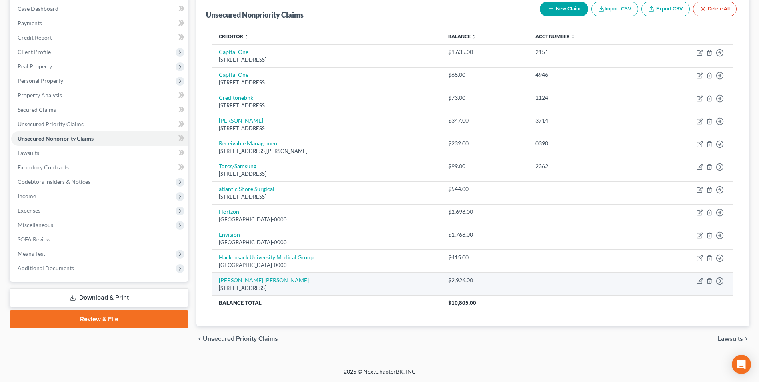
click at [265, 280] on link "[PERSON_NAME] [PERSON_NAME]" at bounding box center [264, 280] width 90 height 7
select select "33"
select select "9"
select select "0"
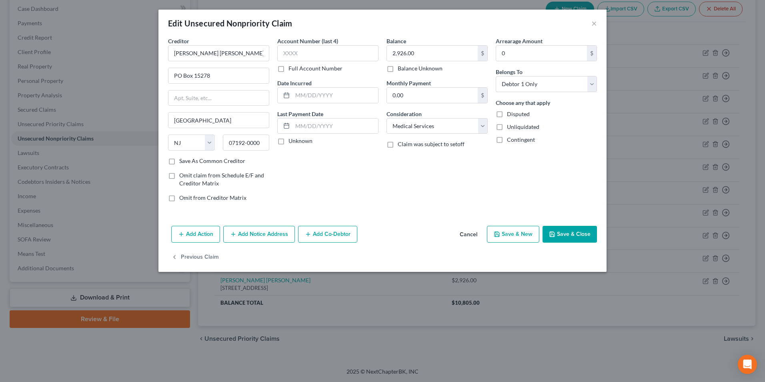
click at [238, 235] on button "Add Notice Address" at bounding box center [259, 234] width 72 height 17
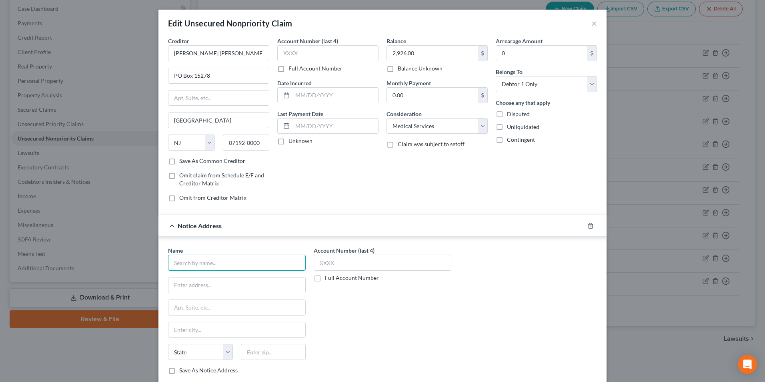
click at [192, 264] on input "text" at bounding box center [237, 263] width 138 height 16
click at [211, 282] on div "[STREET_ADDRESS][PERSON_NAME]" at bounding box center [216, 284] width 83 height 7
type input "BCA Financial Services"
type input "[STREET_ADDRESS][PERSON_NAME]"
type input "[GEOGRAPHIC_DATA]"
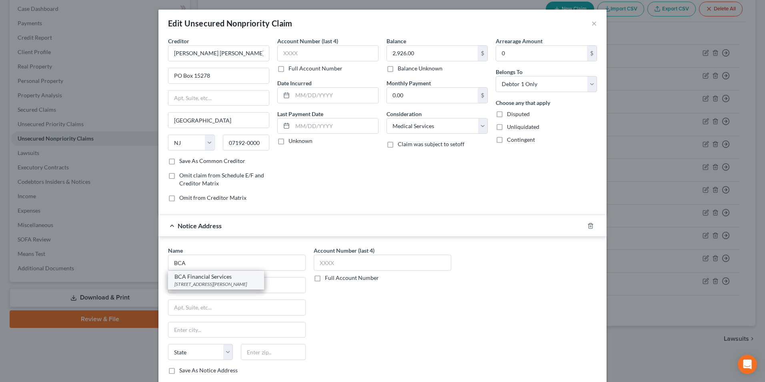
select select "9"
type input "33157-0000"
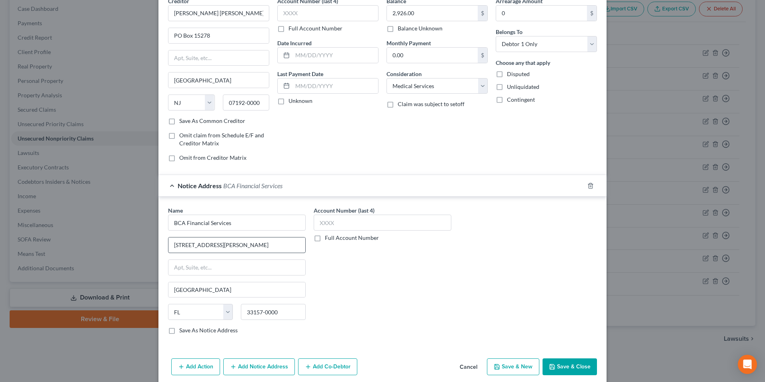
scroll to position [72, 0]
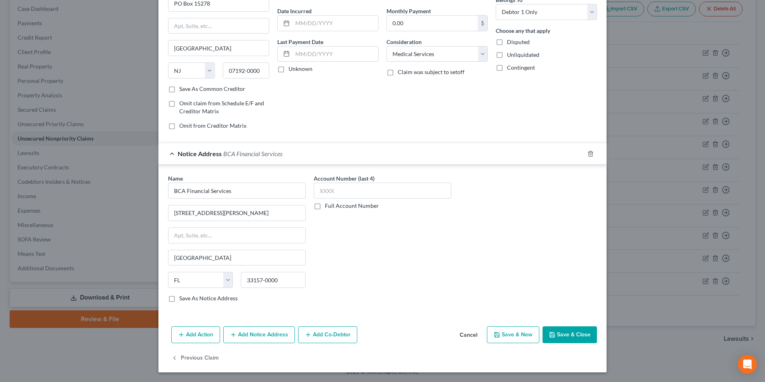
click at [565, 334] on button "Save & Close" at bounding box center [570, 334] width 54 height 17
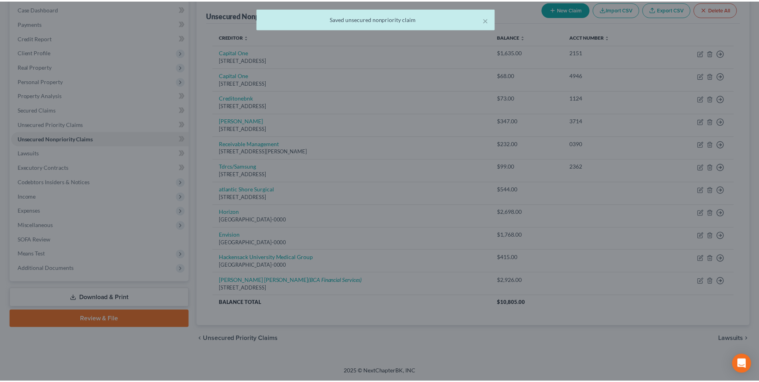
scroll to position [0, 0]
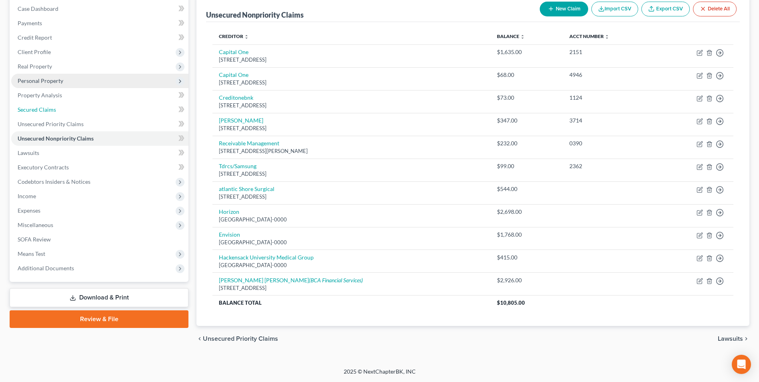
drag, startPoint x: 46, startPoint y: 109, endPoint x: 52, endPoint y: 109, distance: 5.6
click at [46, 109] on span "Secured Claims" at bounding box center [37, 109] width 38 height 7
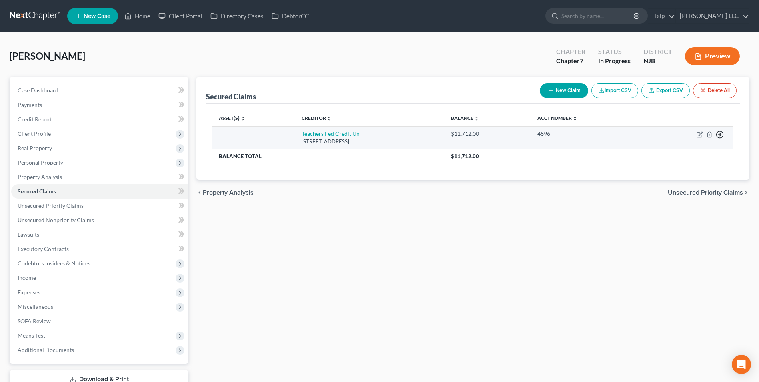
click at [720, 136] on icon "button" at bounding box center [720, 135] width 8 height 8
click at [673, 153] on link "Move to F" at bounding box center [683, 154] width 67 height 14
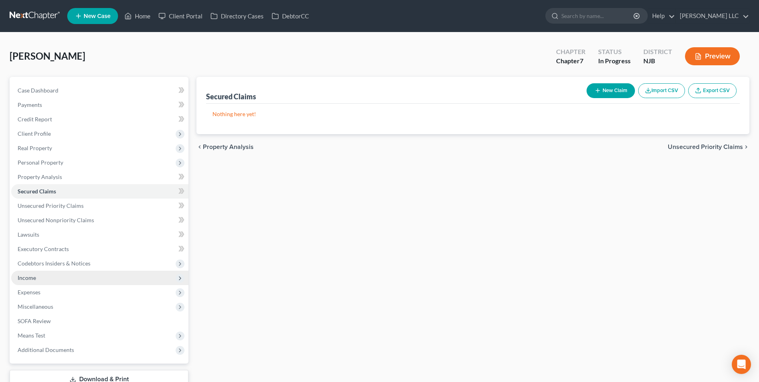
click at [56, 279] on span "Income" at bounding box center [99, 278] width 177 height 14
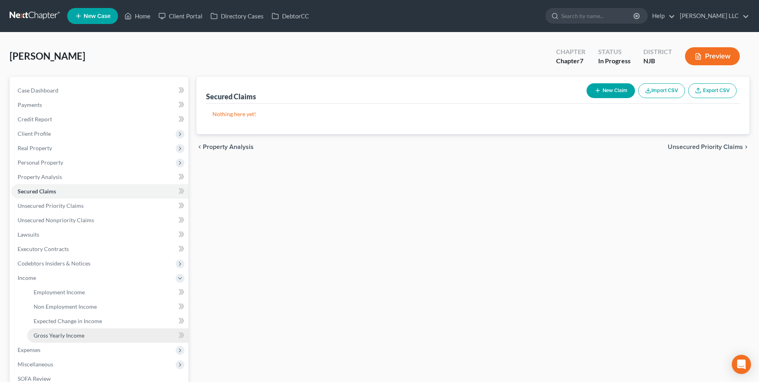
click at [73, 335] on span "Gross Yearly Income" at bounding box center [59, 335] width 51 height 7
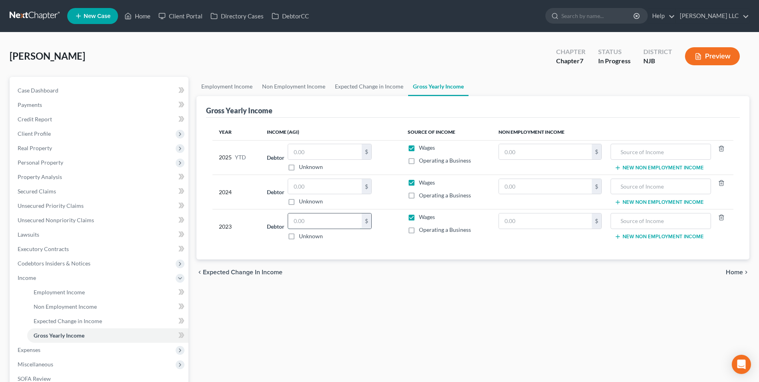
click at [309, 223] on input "text" at bounding box center [325, 220] width 74 height 15
type input "51,851"
click at [307, 189] on input "text" at bounding box center [325, 186] width 74 height 15
type input "57,578"
click at [77, 322] on span "Expected Change in Income" at bounding box center [68, 320] width 68 height 7
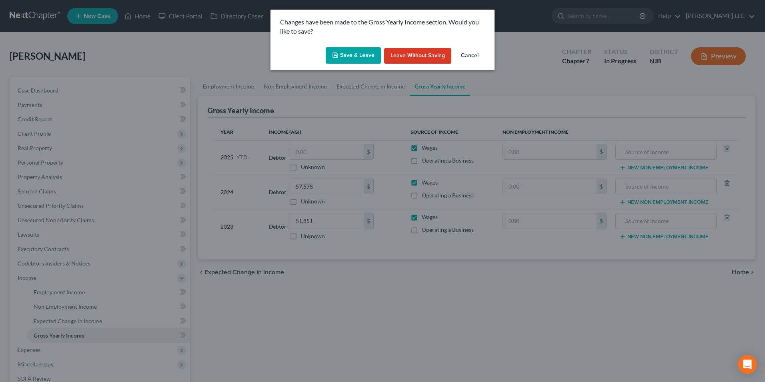
click at [351, 56] on button "Save & Leave" at bounding box center [353, 55] width 55 height 17
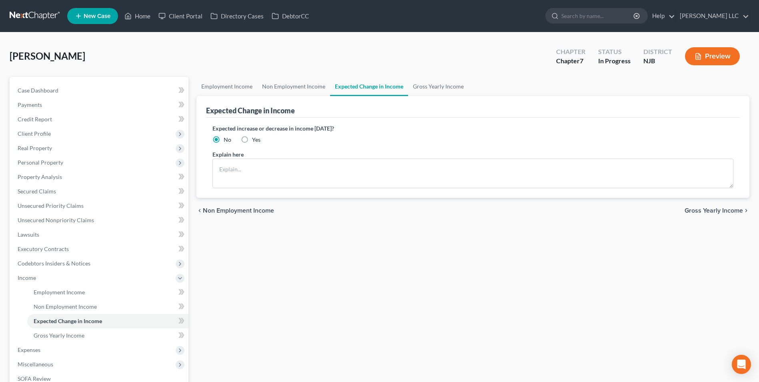
click at [252, 140] on label "Yes" at bounding box center [256, 140] width 8 height 8
click at [255, 140] on input "Yes" at bounding box center [257, 138] width 5 height 5
radio input "true"
click at [230, 164] on textarea at bounding box center [473, 174] width 521 height 30
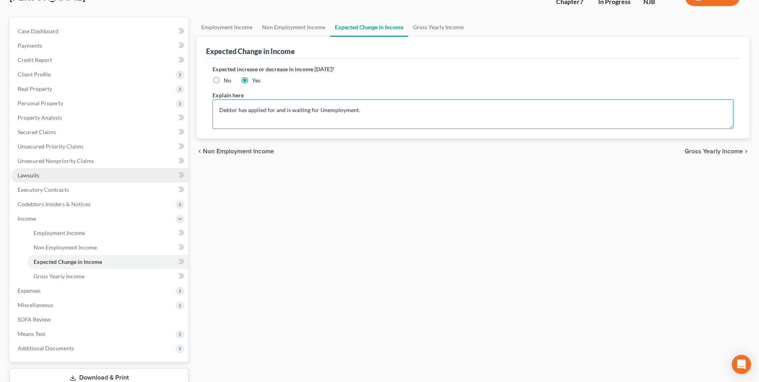
scroll to position [116, 0]
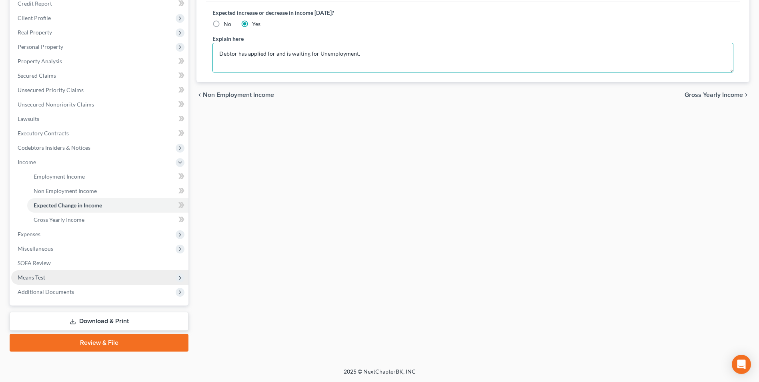
type textarea "Debtor has applied for and is waiting for Unemployment."
click at [55, 275] on span "Means Test" at bounding box center [99, 277] width 177 height 14
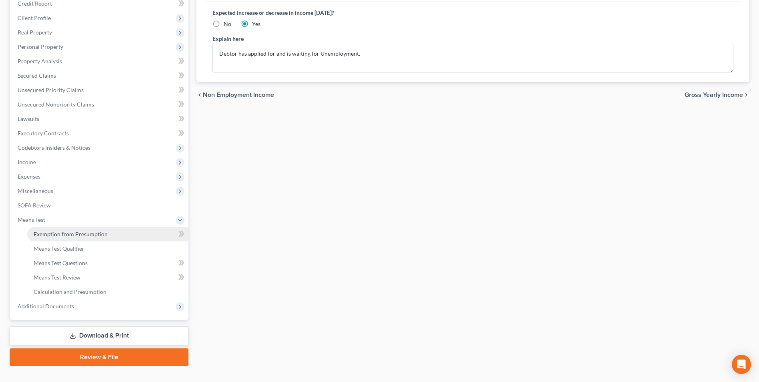
click at [66, 231] on span "Exemption from Presumption" at bounding box center [71, 234] width 74 height 7
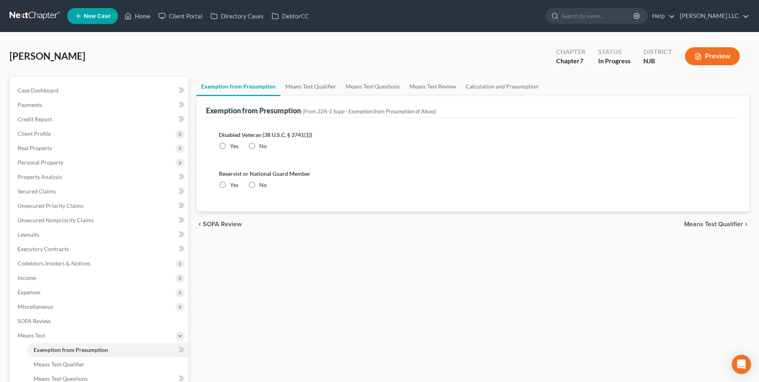
drag, startPoint x: 252, startPoint y: 141, endPoint x: 255, endPoint y: 150, distance: 9.2
click at [259, 143] on label "No" at bounding box center [263, 146] width 8 height 8
drag, startPoint x: 255, startPoint y: 150, endPoint x: 255, endPoint y: 159, distance: 8.8
click at [259, 146] on label "No" at bounding box center [263, 146] width 8 height 8
click at [263, 146] on input "No" at bounding box center [265, 144] width 5 height 5
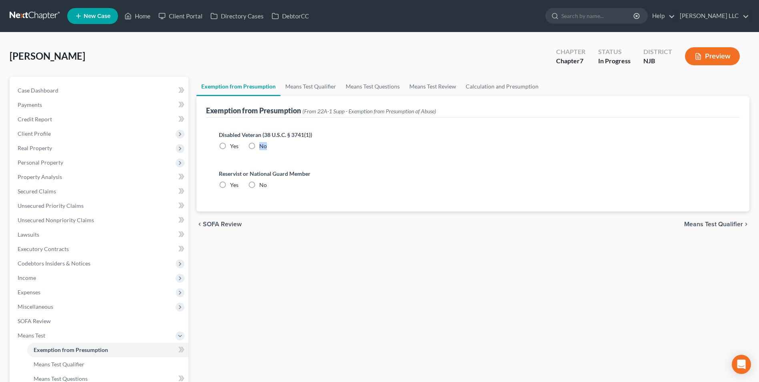
radio input "true"
click at [259, 186] on label "No" at bounding box center [263, 185] width 8 height 8
click at [263, 186] on input "No" at bounding box center [265, 183] width 5 height 5
radio input "true"
click at [711, 226] on span "Means Test Qualifier" at bounding box center [714, 224] width 59 height 6
